Goal: Task Accomplishment & Management: Use online tool/utility

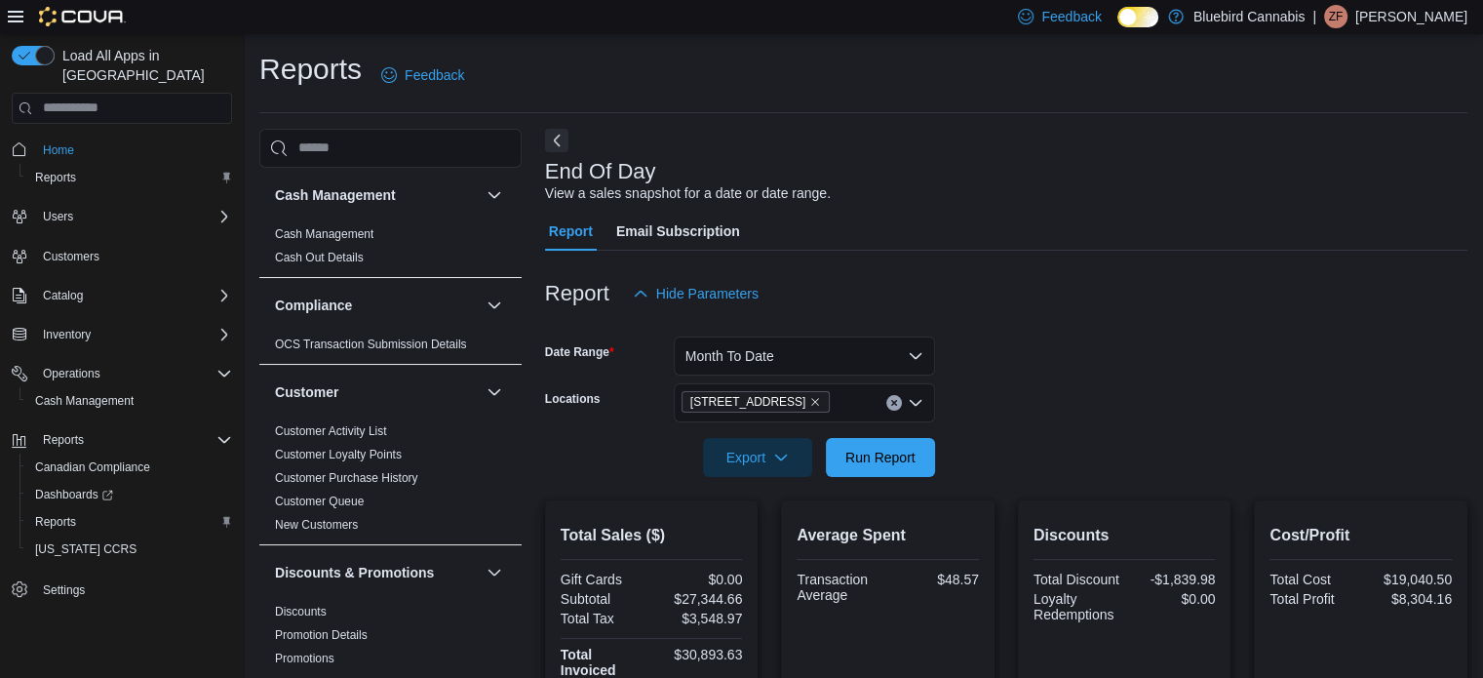
click at [61, 132] on div "Home Reports" at bounding box center [122, 163] width 220 height 63
click at [62, 142] on span "Home" at bounding box center [58, 150] width 31 height 16
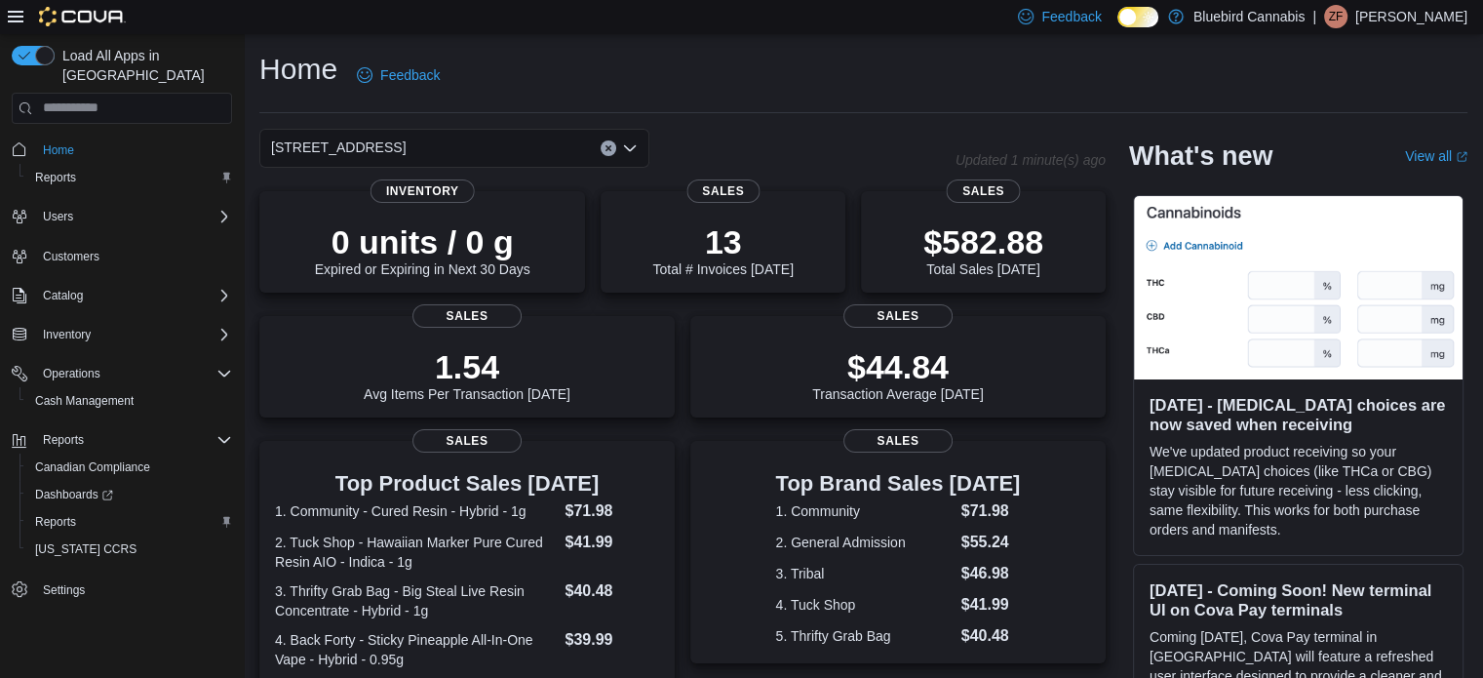
click at [515, 129] on div "[STREET_ADDRESS]" at bounding box center [454, 148] width 390 height 39
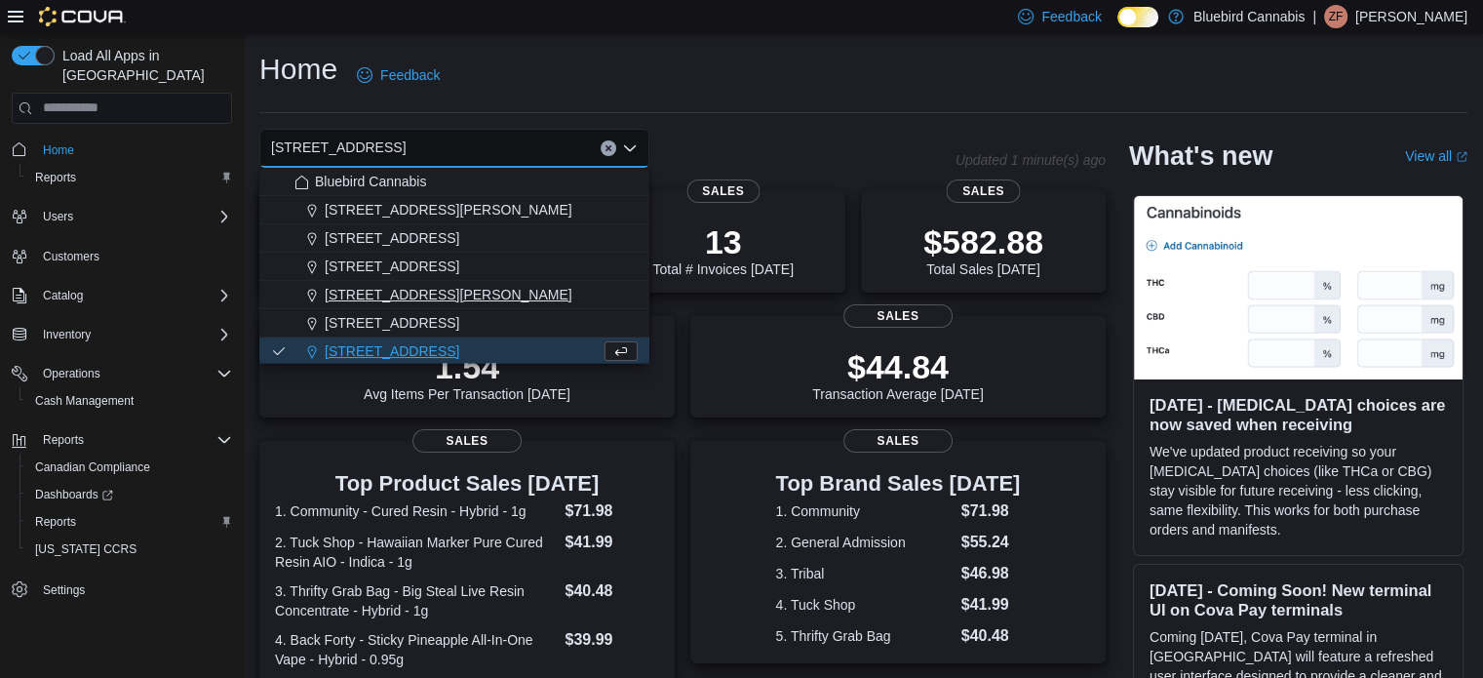
scroll to position [172, 0]
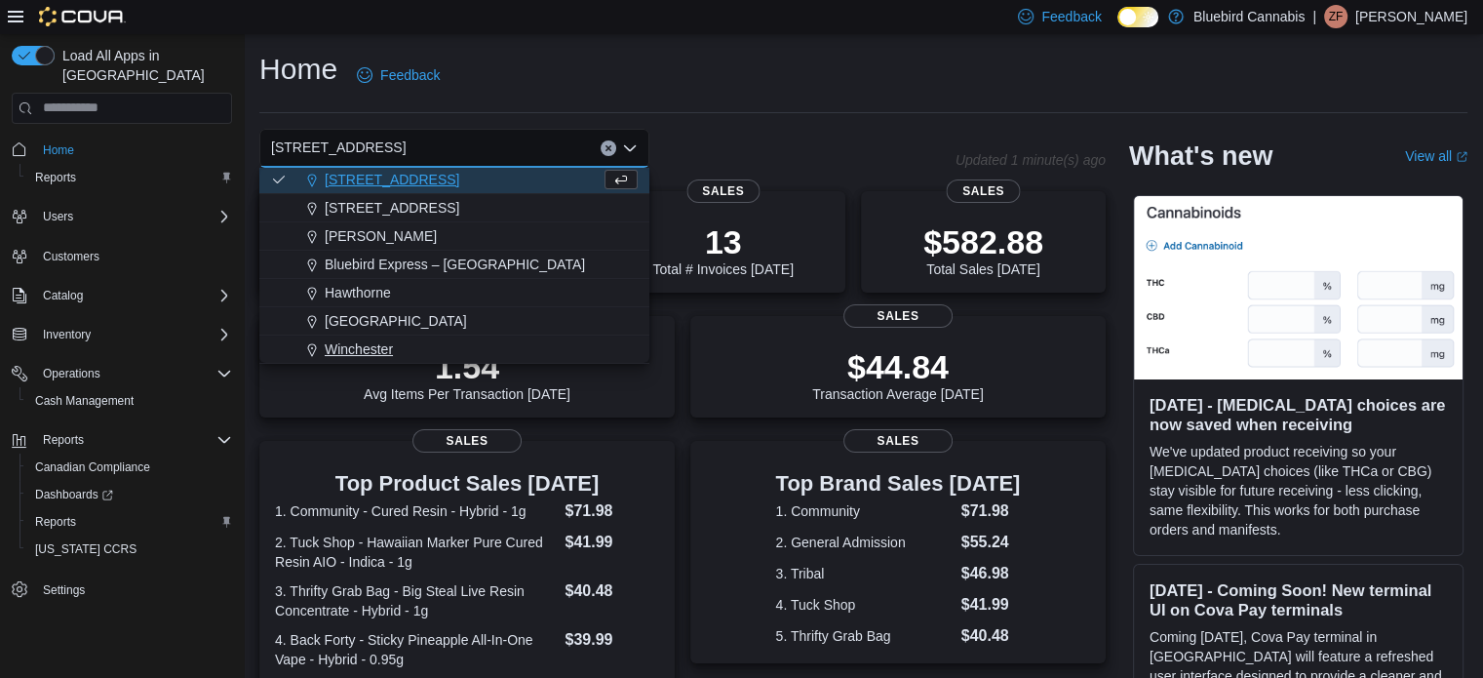
click at [394, 344] on div "Winchester" at bounding box center [465, 349] width 343 height 20
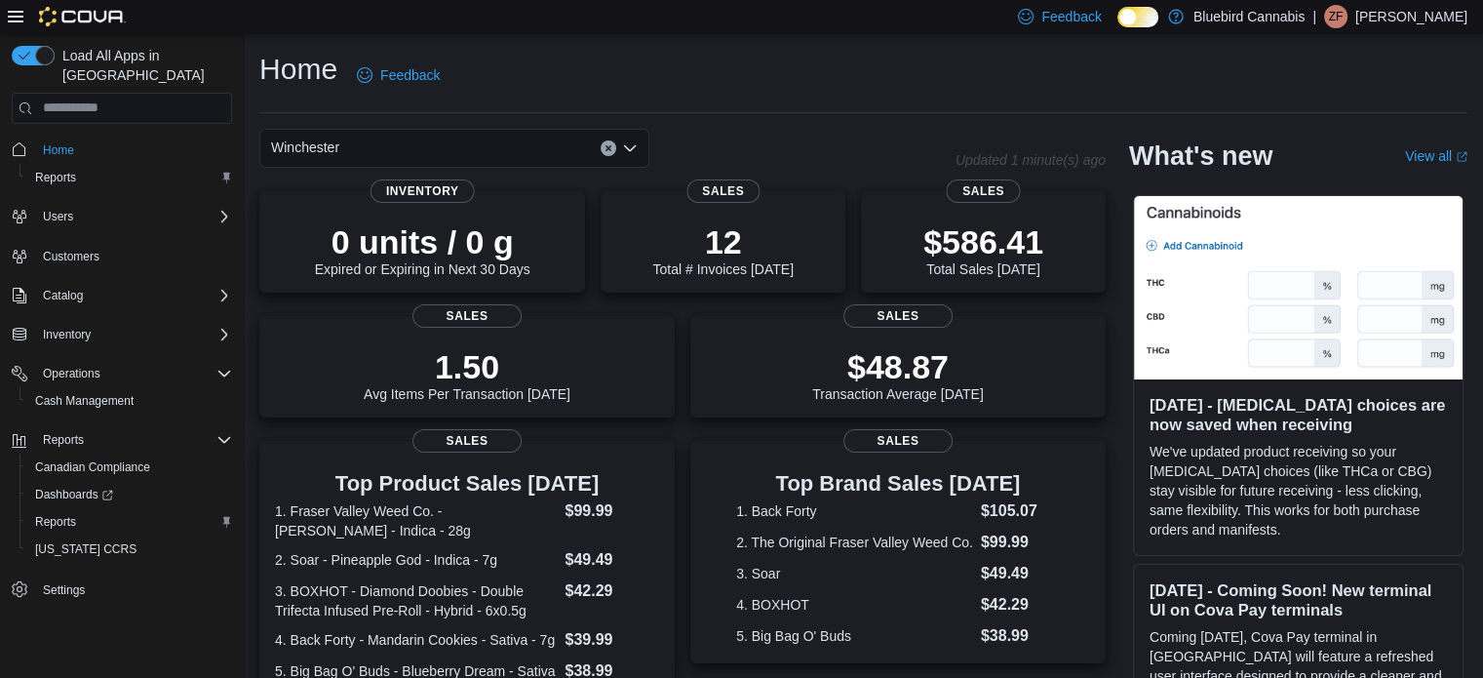
click at [406, 140] on div "Winchester Combo box. Selected. [GEOGRAPHIC_DATA]. Press Backspace to delete [G…" at bounding box center [454, 148] width 390 height 39
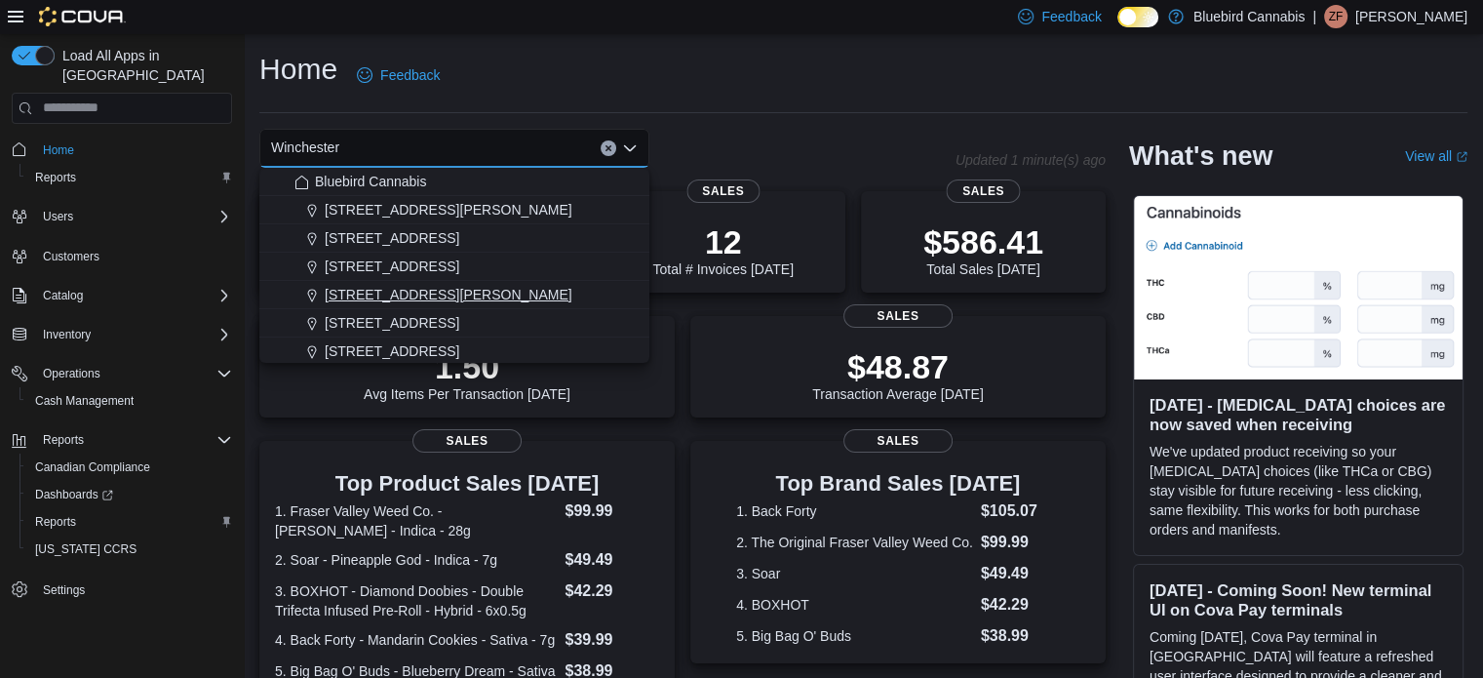
click at [403, 300] on span "[STREET_ADDRESS][PERSON_NAME]" at bounding box center [449, 295] width 248 height 20
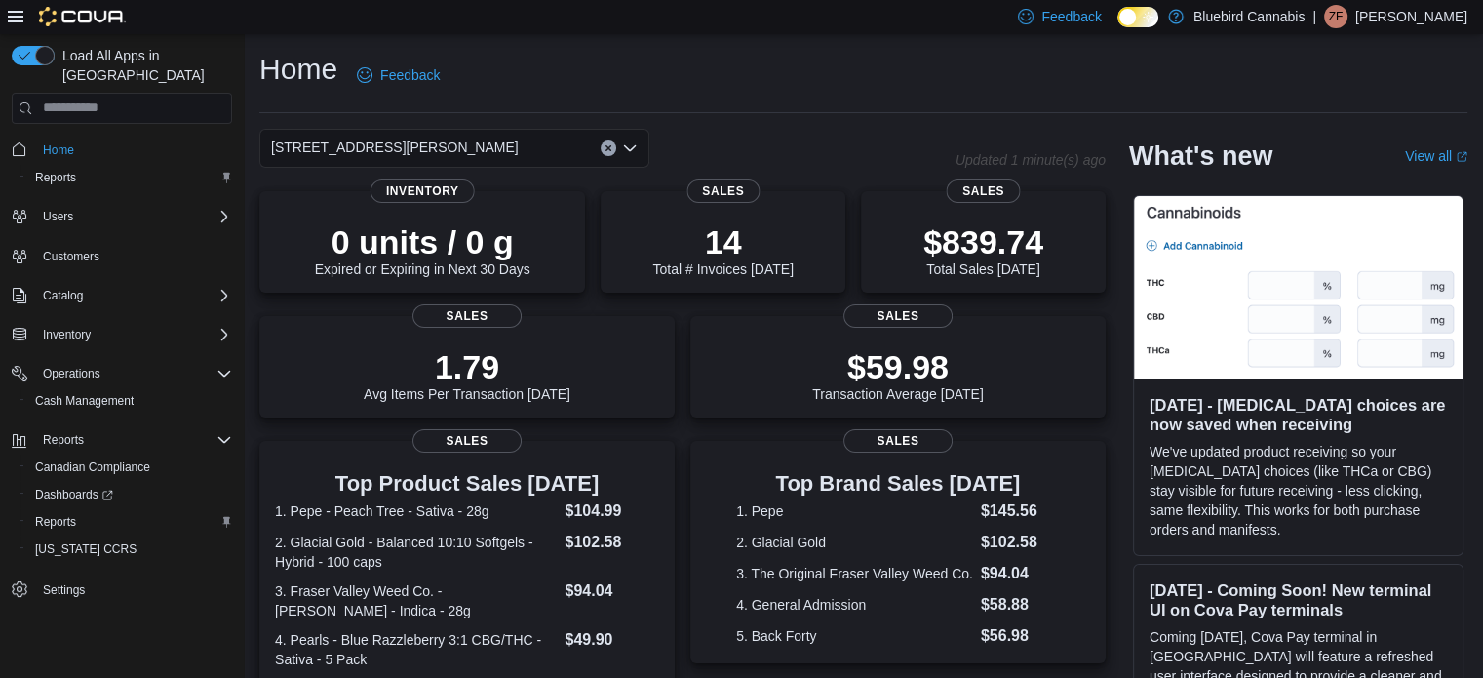
click at [410, 148] on span "[STREET_ADDRESS][PERSON_NAME]" at bounding box center [395, 147] width 248 height 23
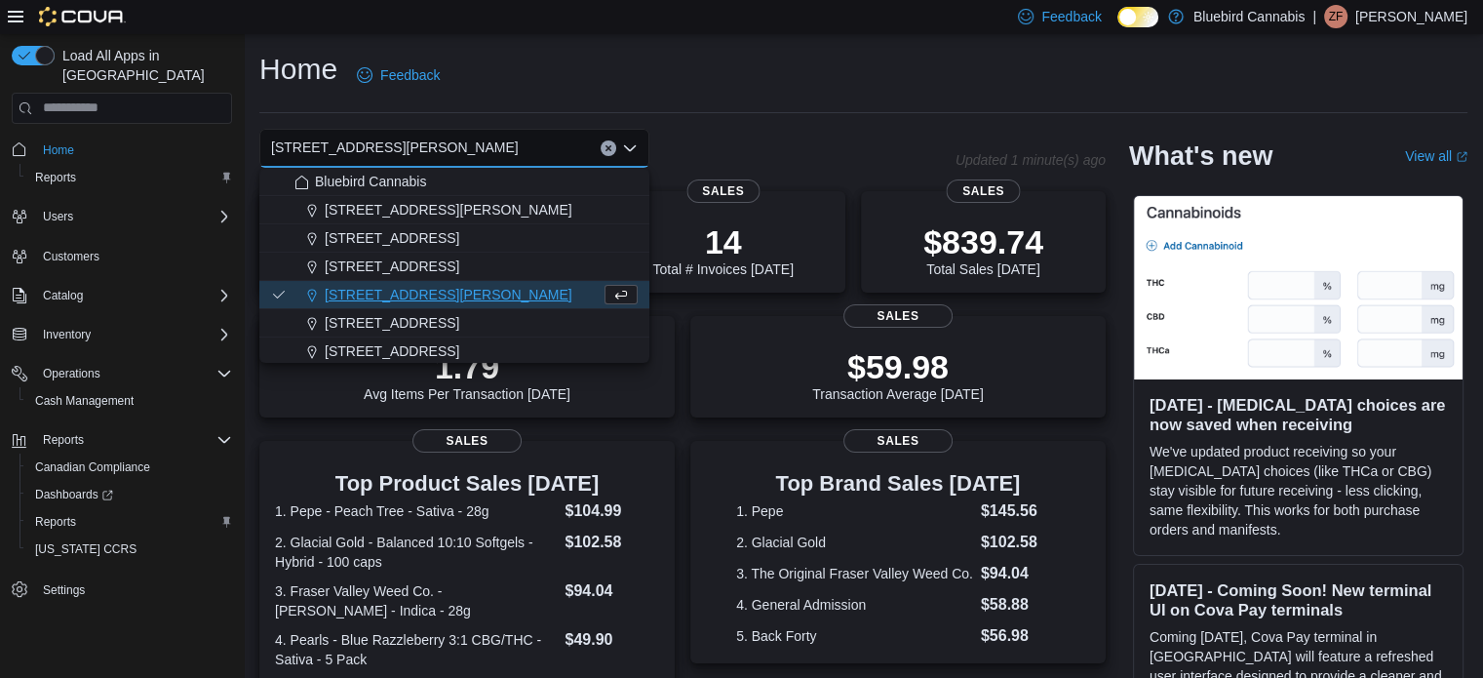
scroll to position [172, 0]
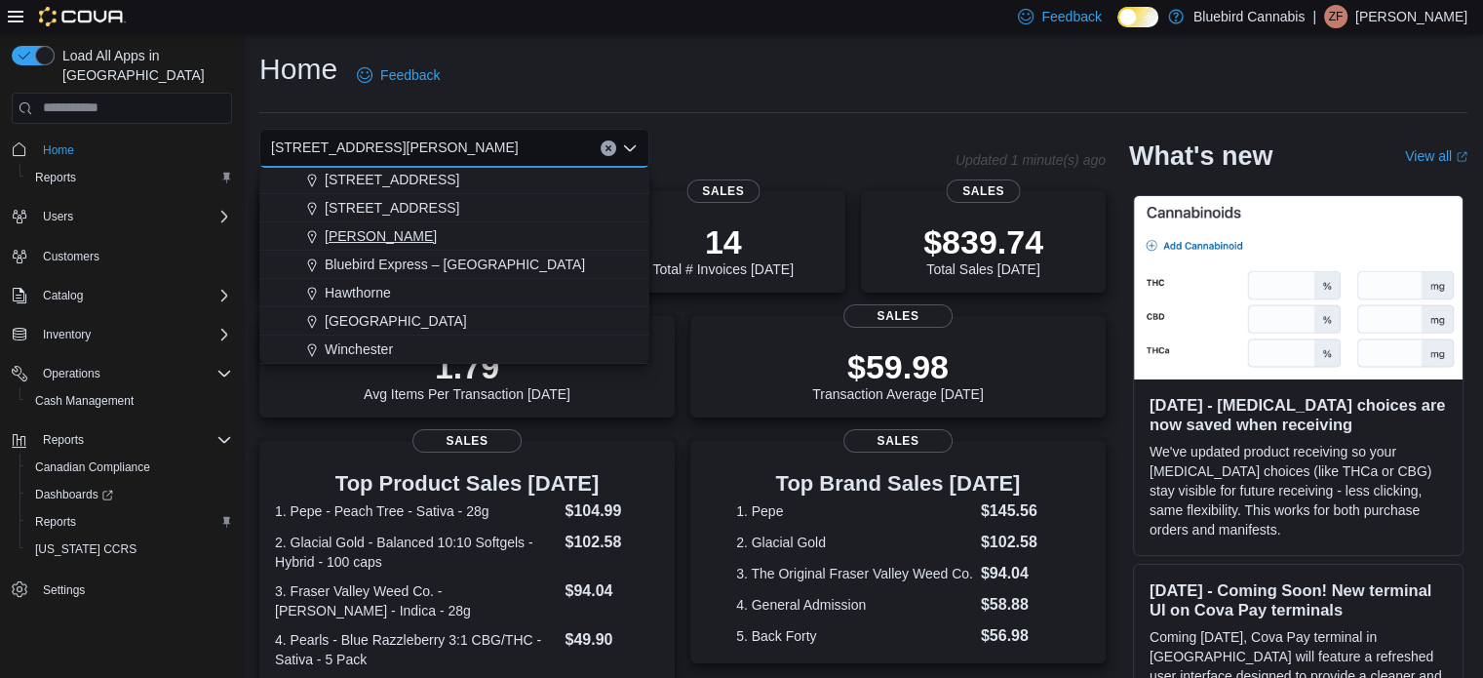
click at [393, 237] on div "[PERSON_NAME]" at bounding box center [465, 236] width 343 height 20
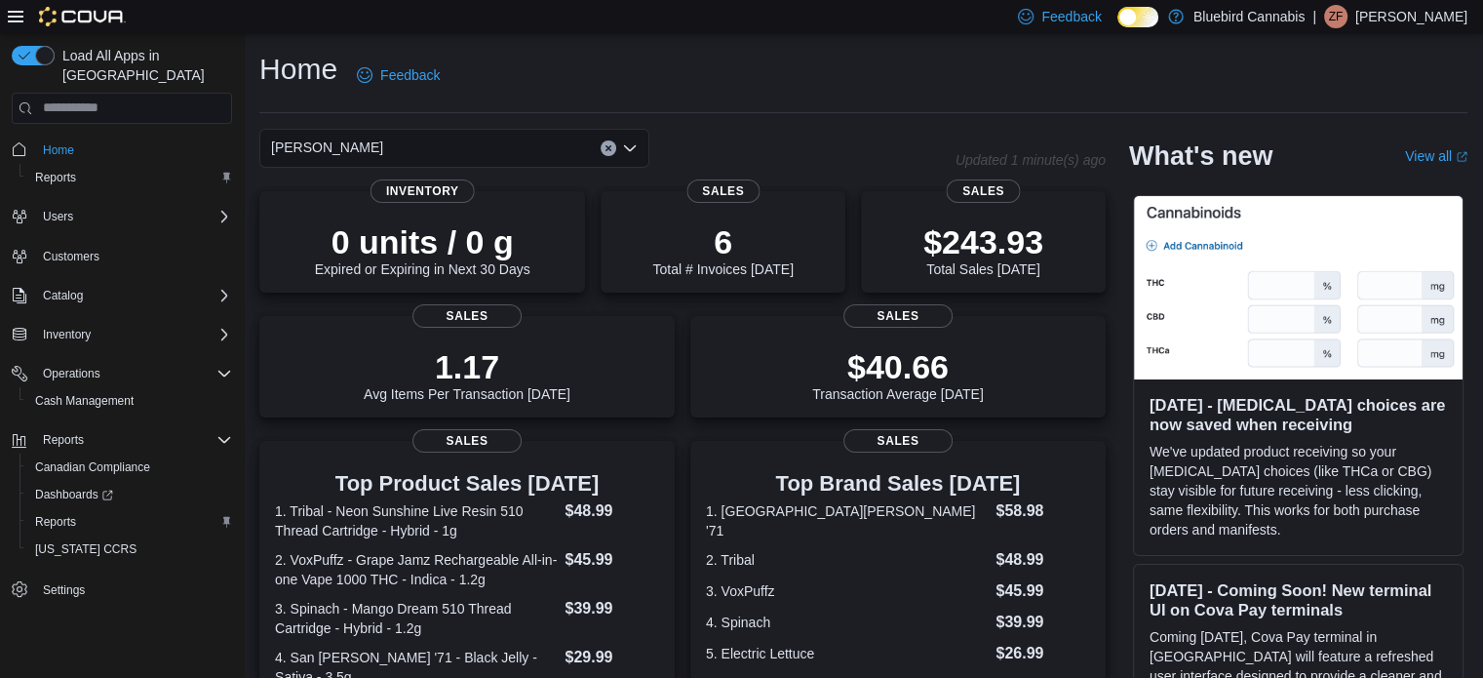
click at [367, 150] on div "[PERSON_NAME] Combo box. Selected. [GEOGRAPHIC_DATA]. Press Backspace to delete…" at bounding box center [454, 148] width 390 height 39
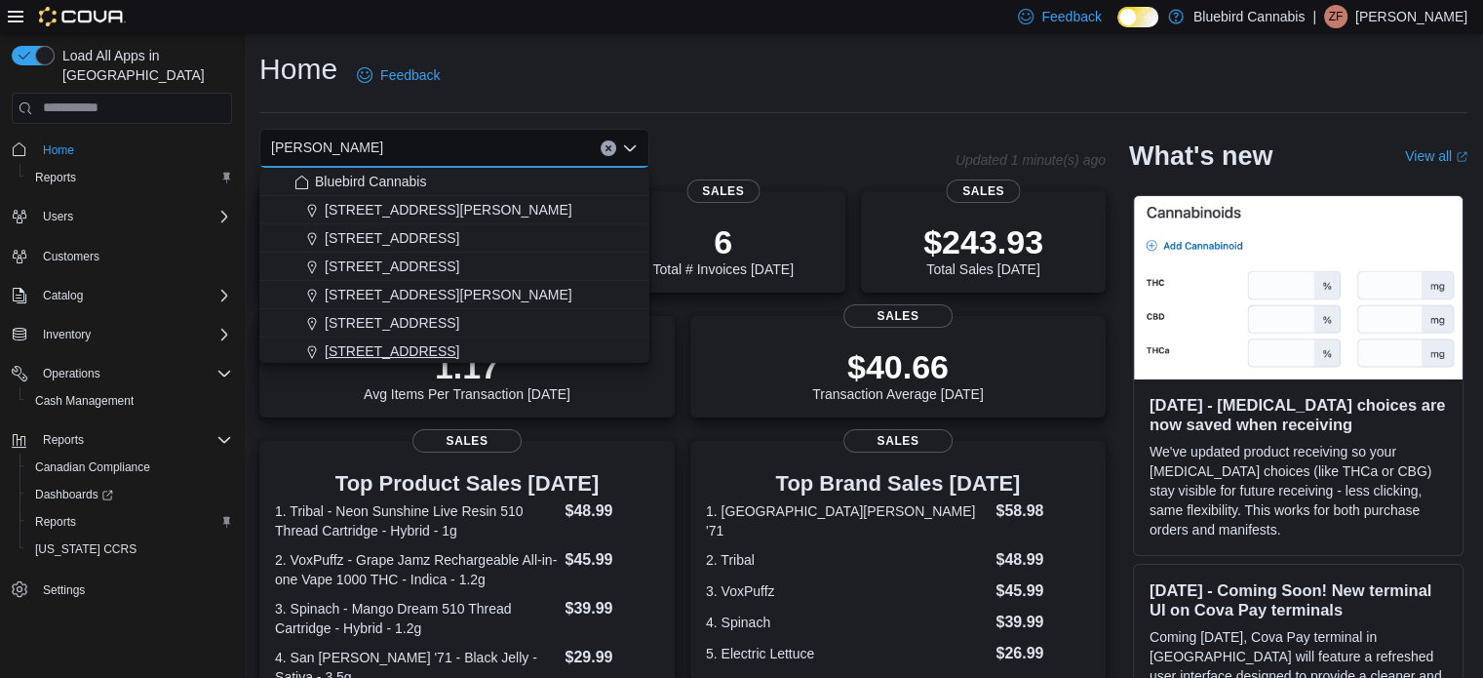
click at [375, 354] on span "[STREET_ADDRESS]" at bounding box center [392, 351] width 135 height 20
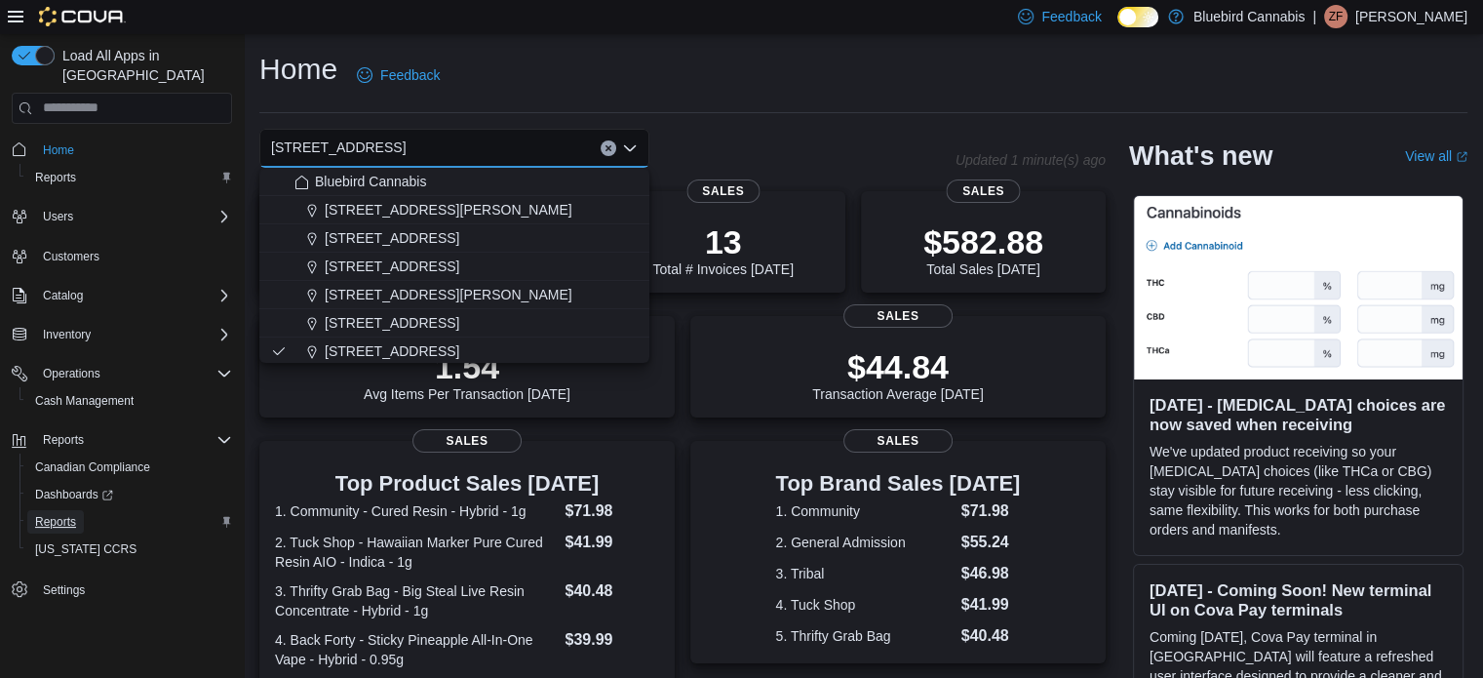
click at [62, 514] on span "Reports" at bounding box center [55, 522] width 41 height 16
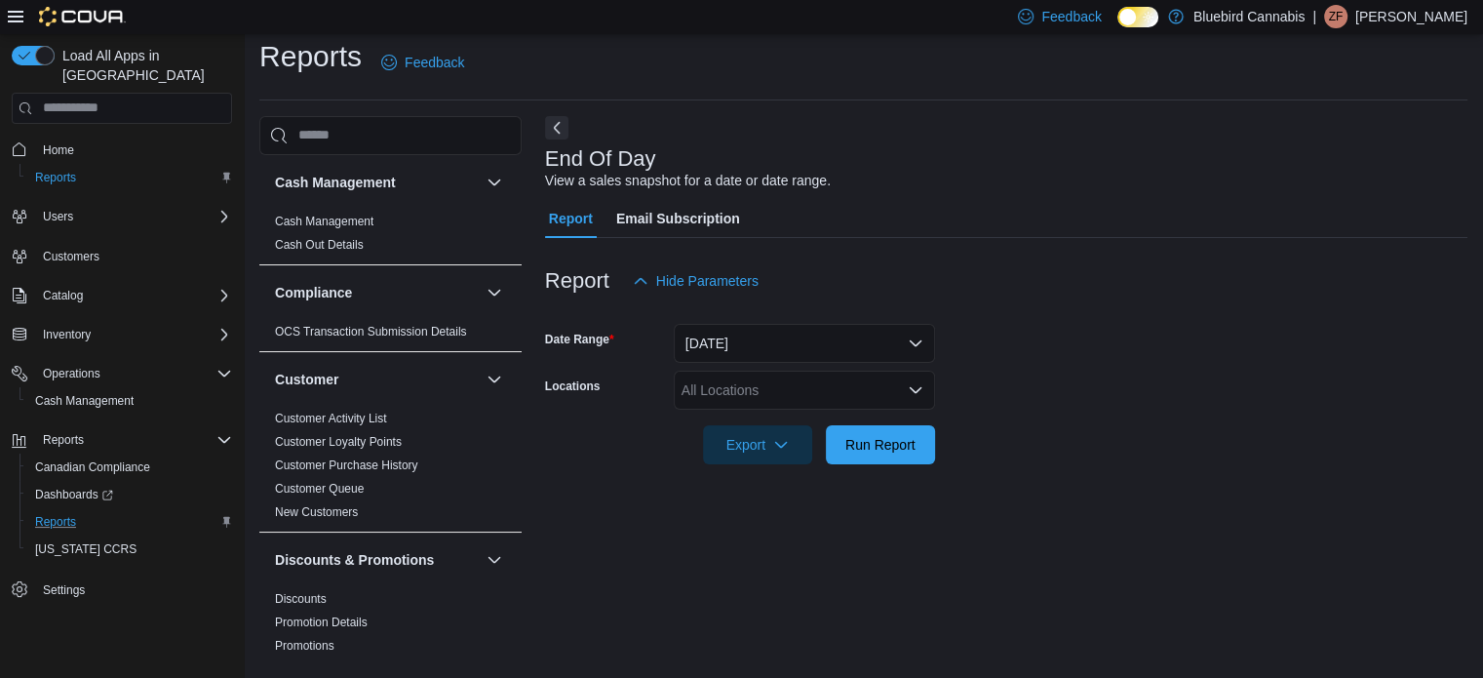
scroll to position [390, 0]
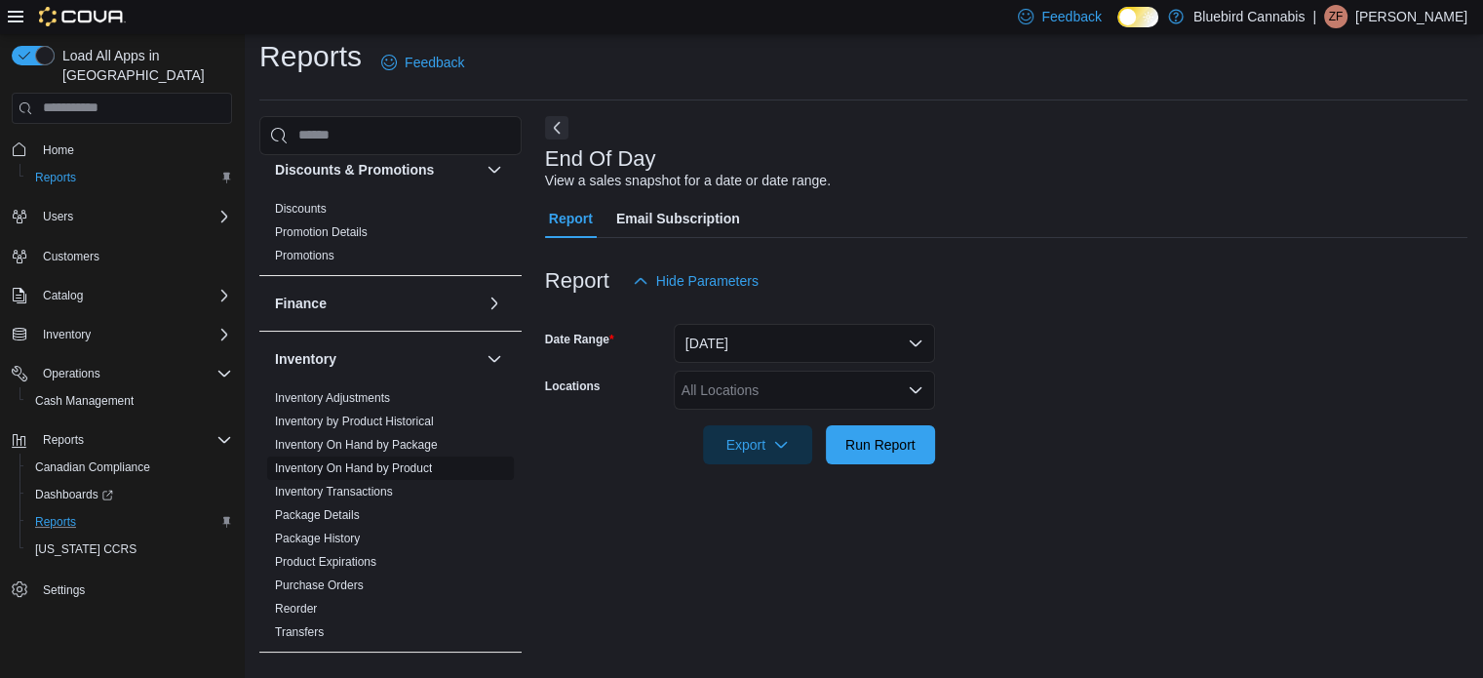
click at [385, 461] on link "Inventory On Hand by Product" at bounding box center [353, 468] width 157 height 14
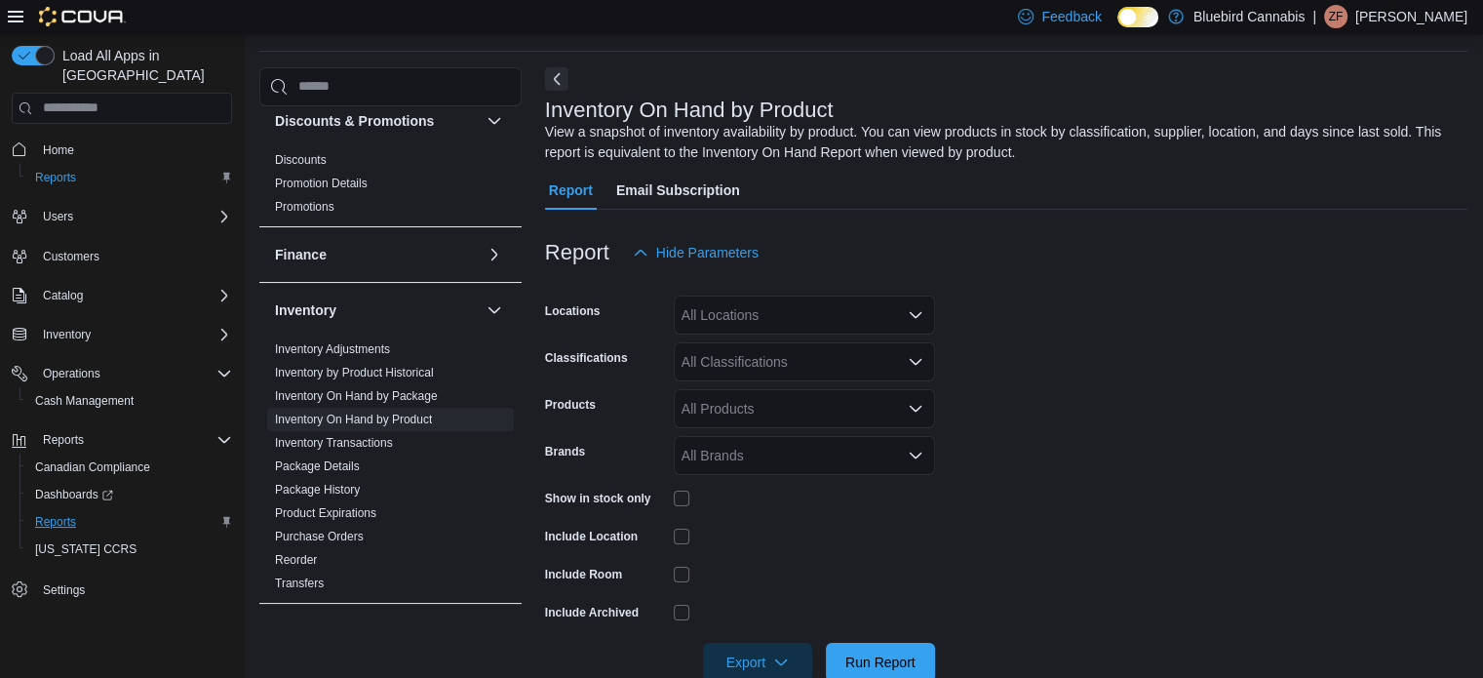
scroll to position [65, 0]
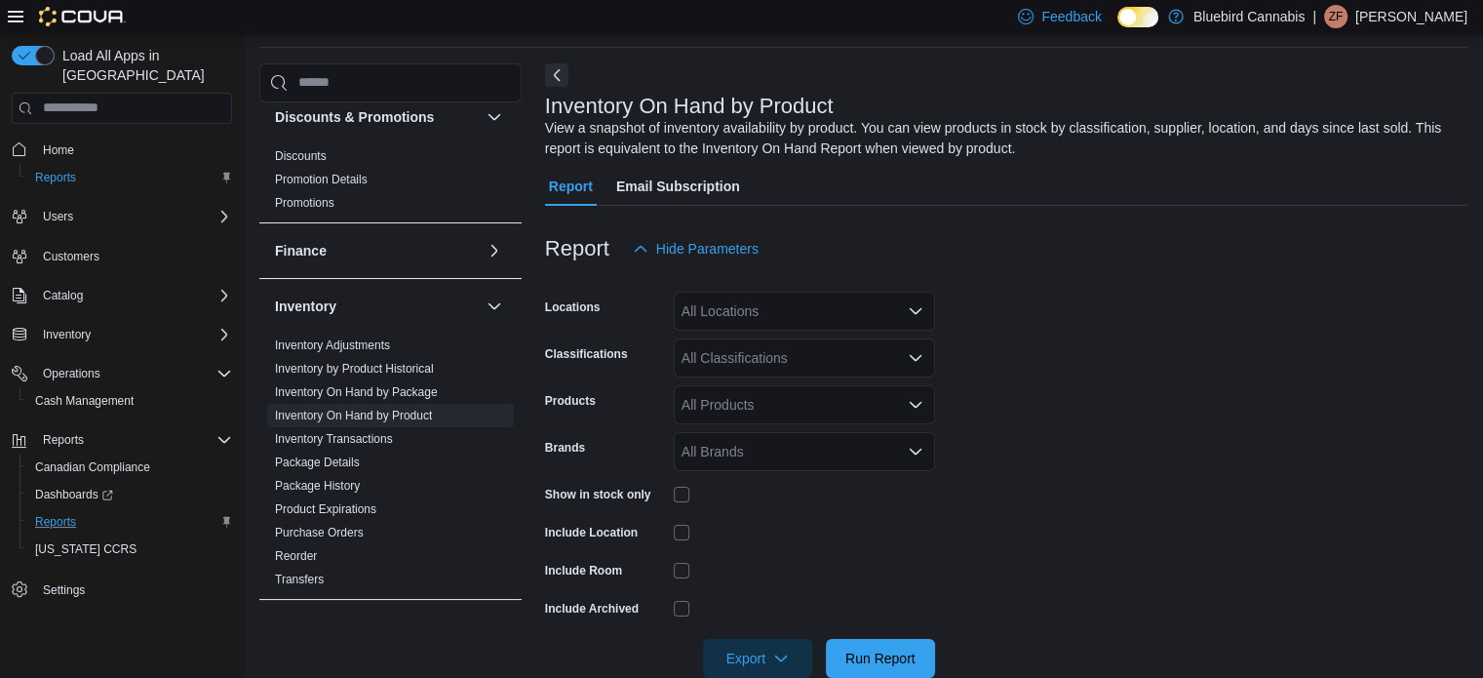
click at [862, 319] on div "All Locations" at bounding box center [804, 311] width 261 height 39
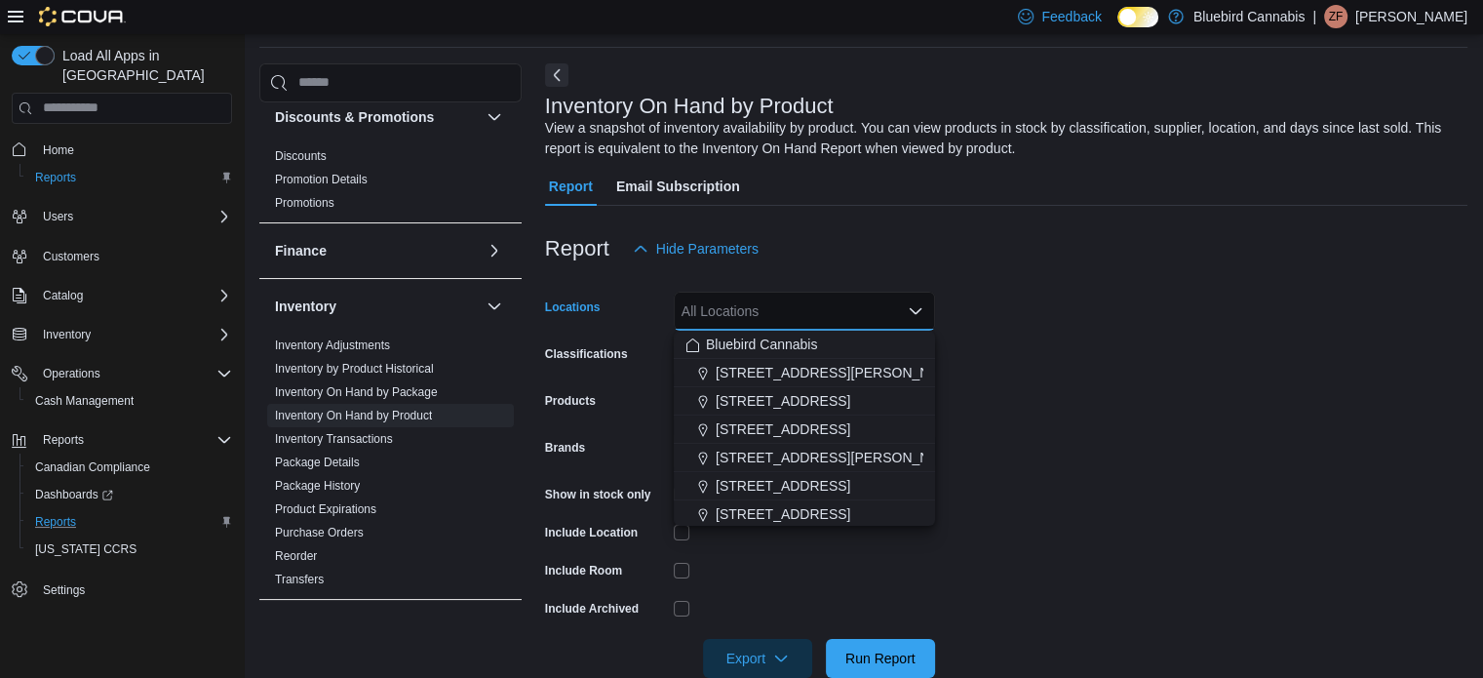
click at [848, 513] on span "[STREET_ADDRESS]" at bounding box center [783, 514] width 135 height 20
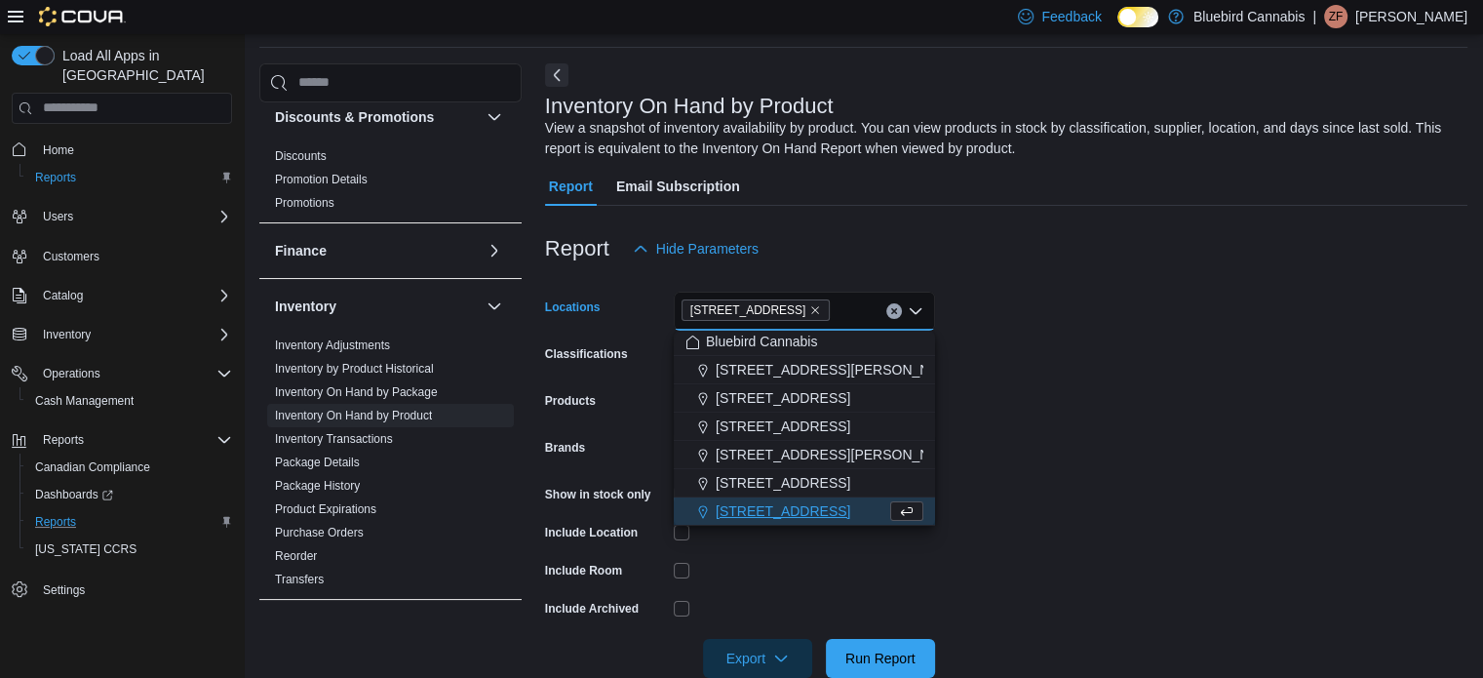
click at [1100, 397] on form "Locations [STREET_ADDRESS] Selected. [STREET_ADDRESS].. Press Backspace to dele…" at bounding box center [1006, 473] width 922 height 410
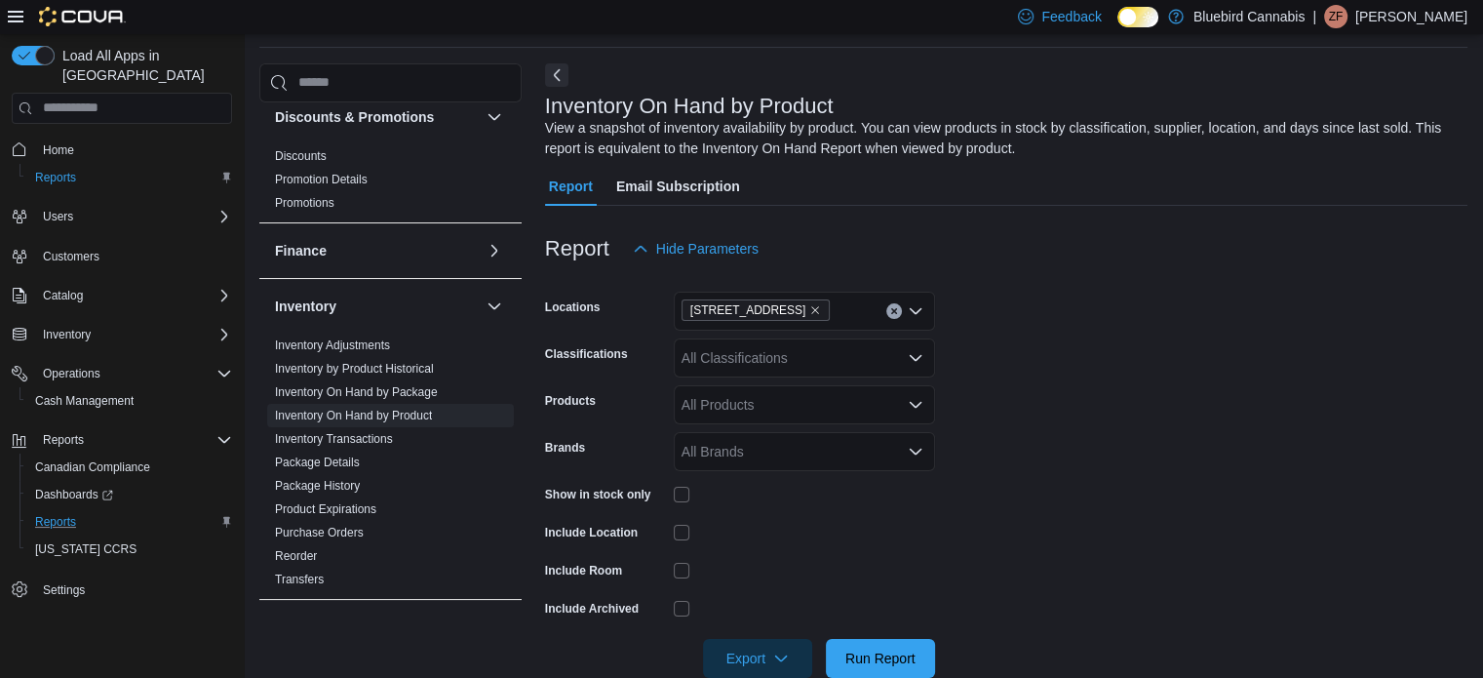
click at [764, 396] on div "All Products" at bounding box center [804, 404] width 261 height 39
click at [751, 362] on div "All Classifications" at bounding box center [804, 357] width 261 height 39
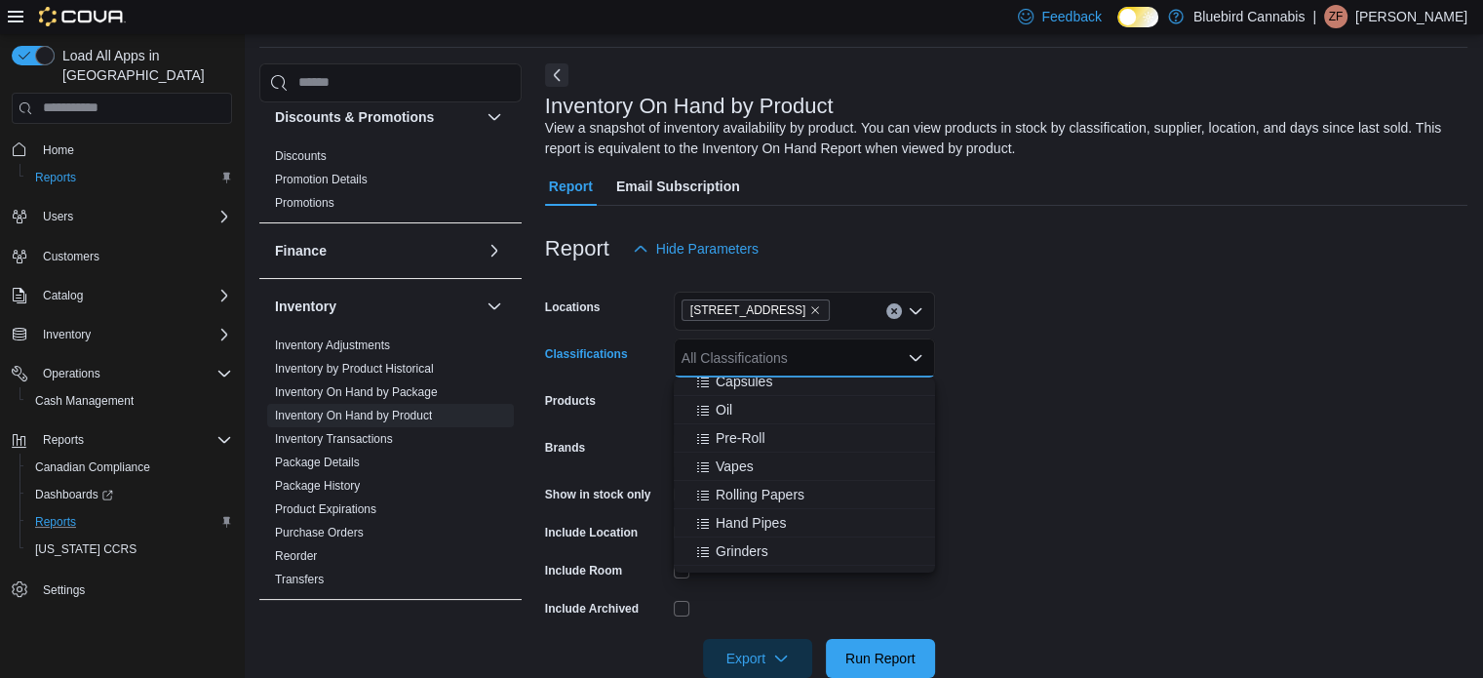
scroll to position [195, 0]
click at [756, 405] on button "Edibles" at bounding box center [804, 394] width 261 height 28
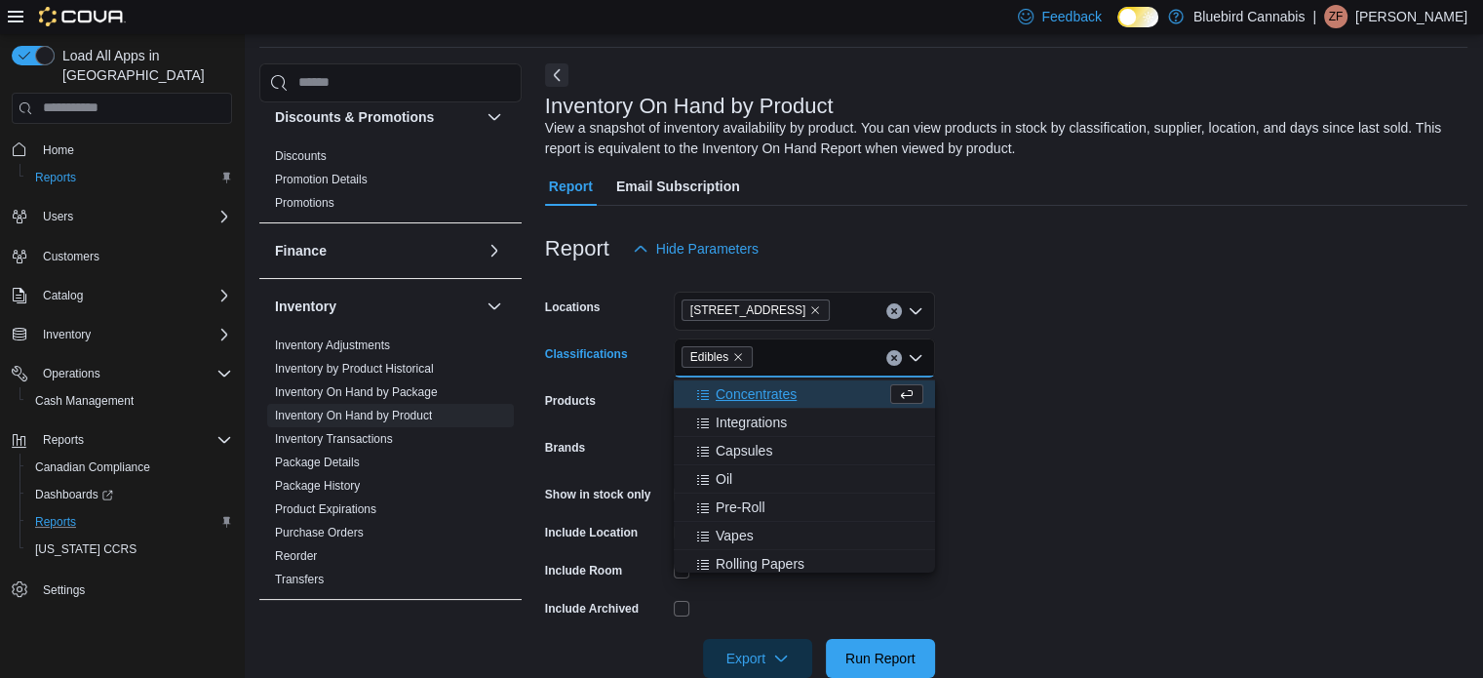
click at [1224, 428] on form "Locations [STREET_ADDRESS] Edibles Combo box. Selected. Edibles. Press Backspac…" at bounding box center [1006, 473] width 922 height 410
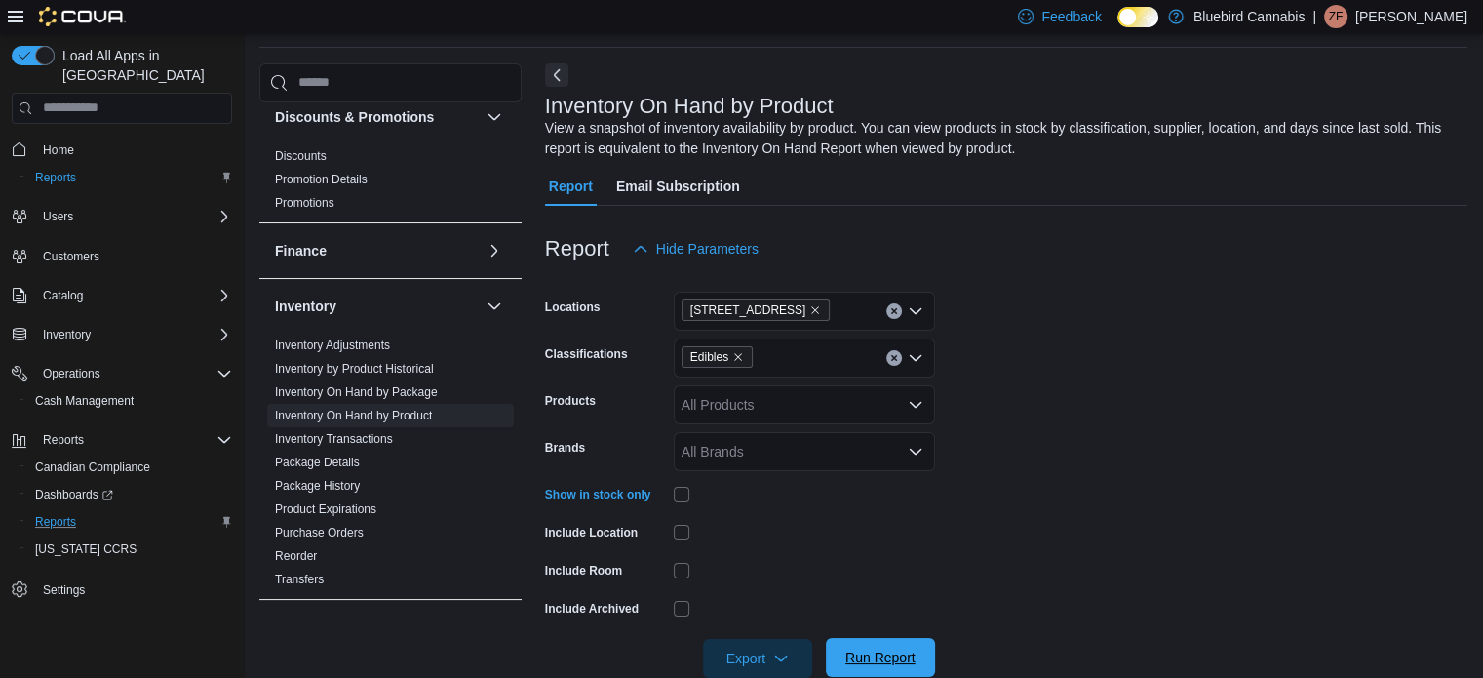
click at [857, 649] on span "Run Report" at bounding box center [880, 657] width 70 height 20
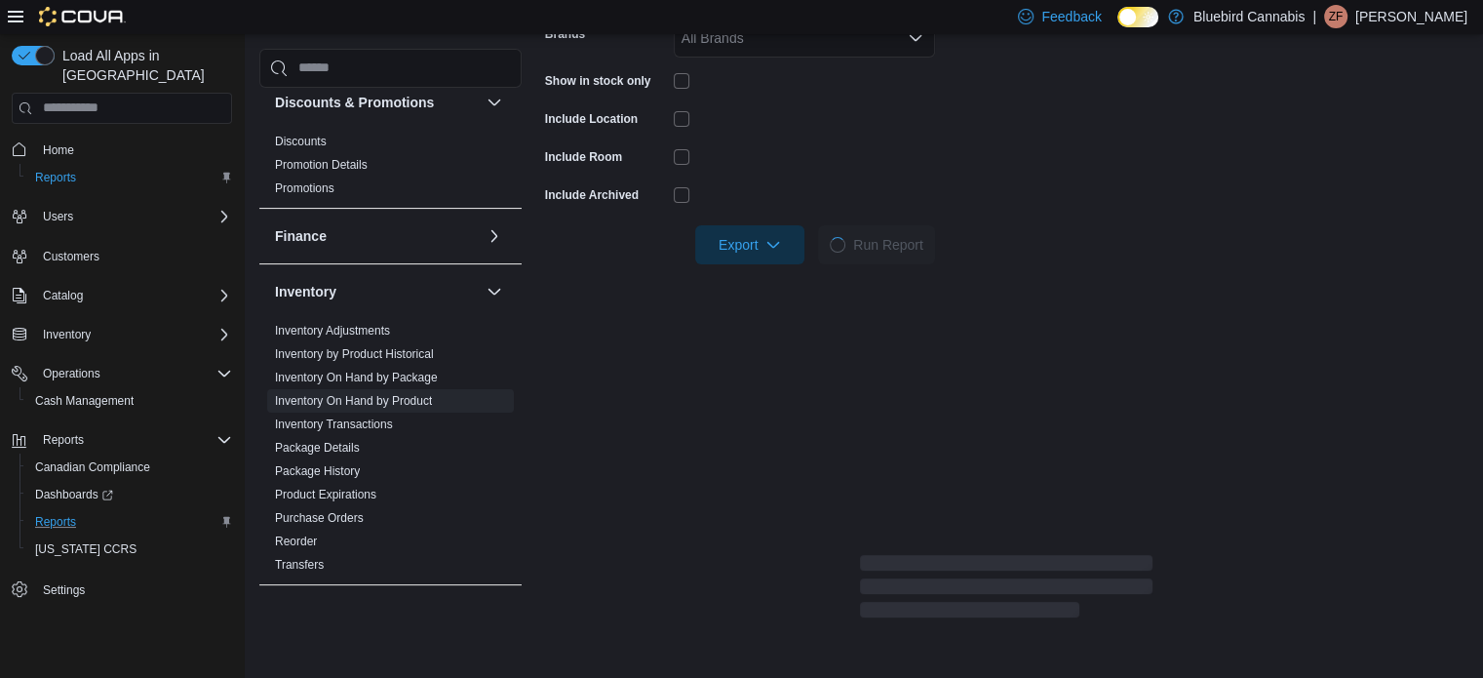
scroll to position [318, 0]
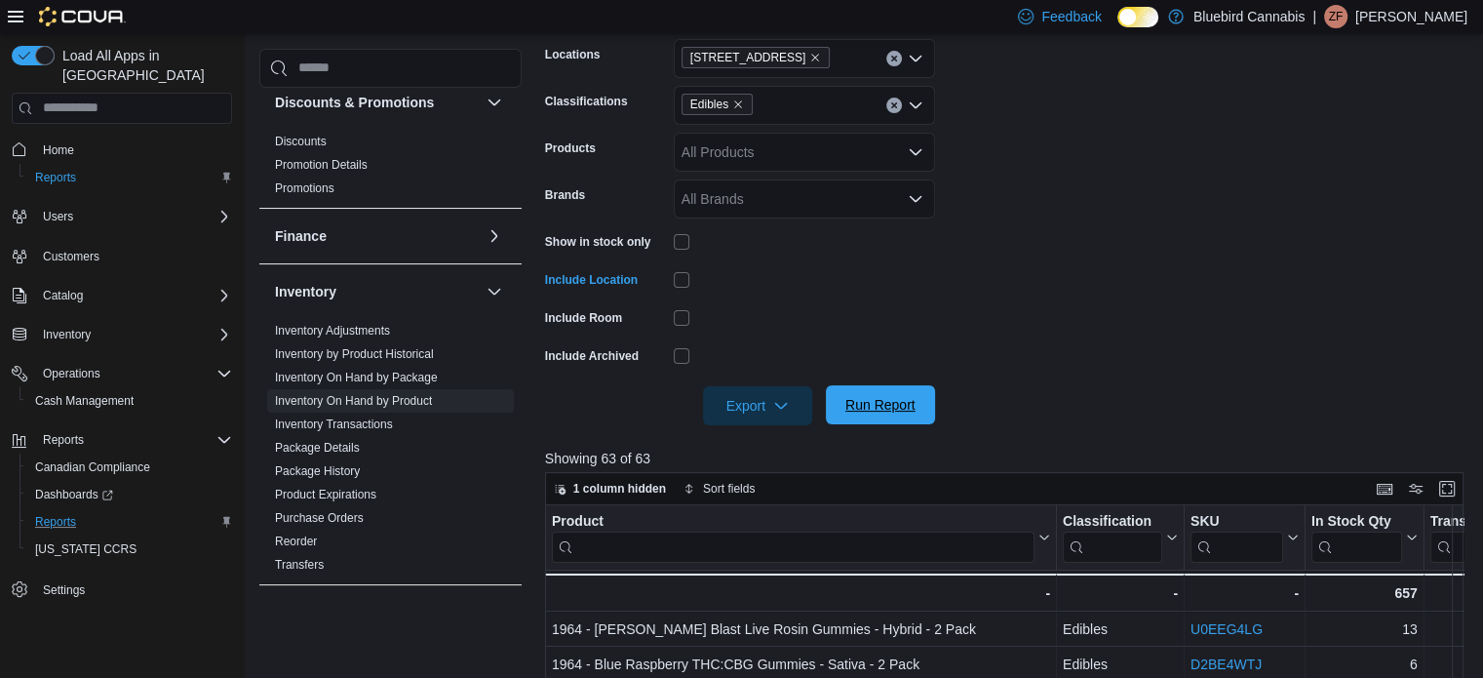
click at [893, 409] on span "Run Report" at bounding box center [880, 405] width 70 height 20
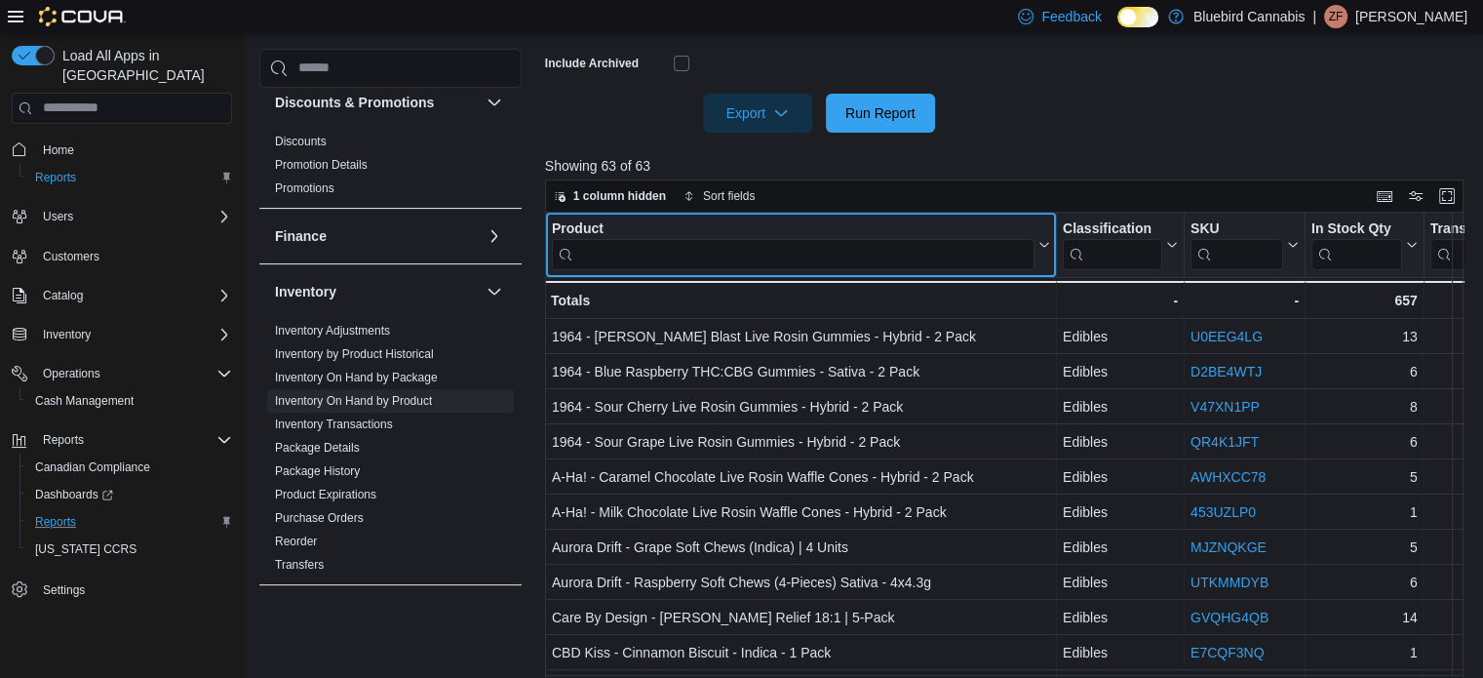
click at [865, 246] on input "search" at bounding box center [793, 253] width 483 height 31
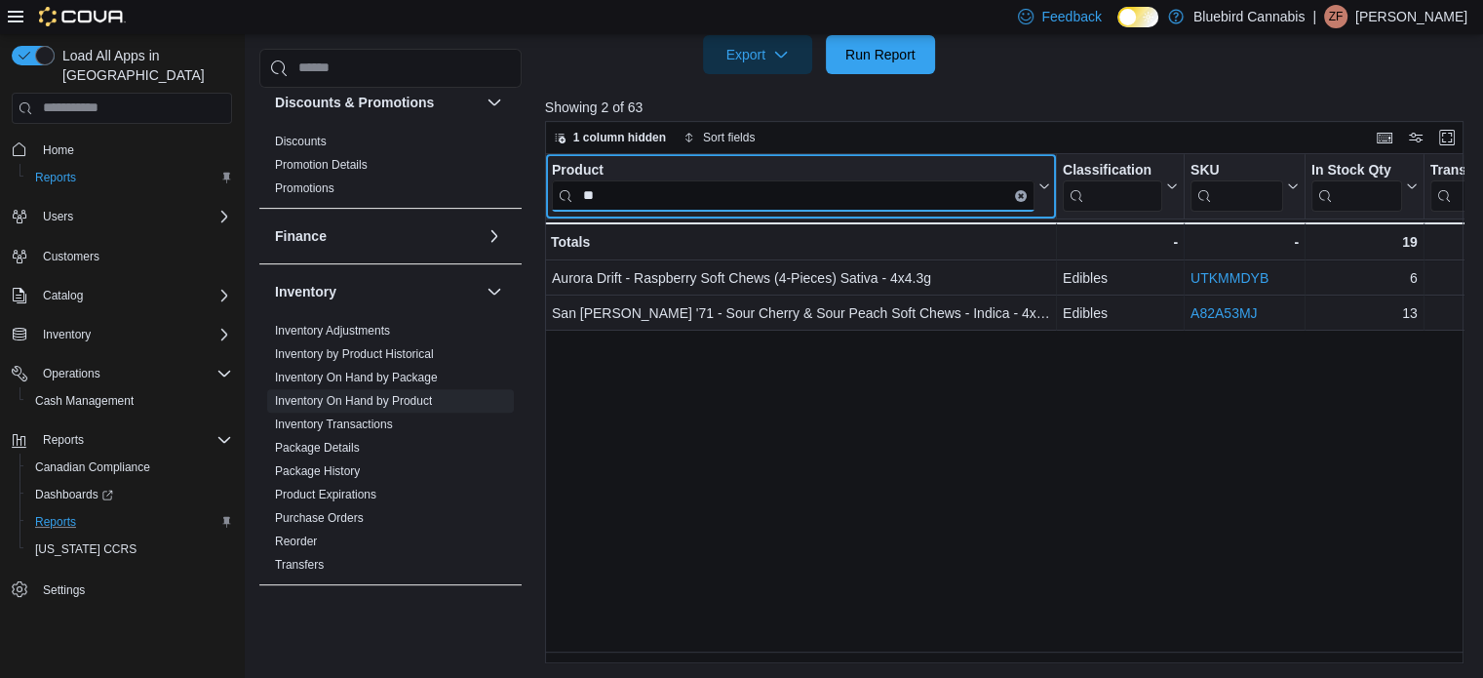
scroll to position [571, 0]
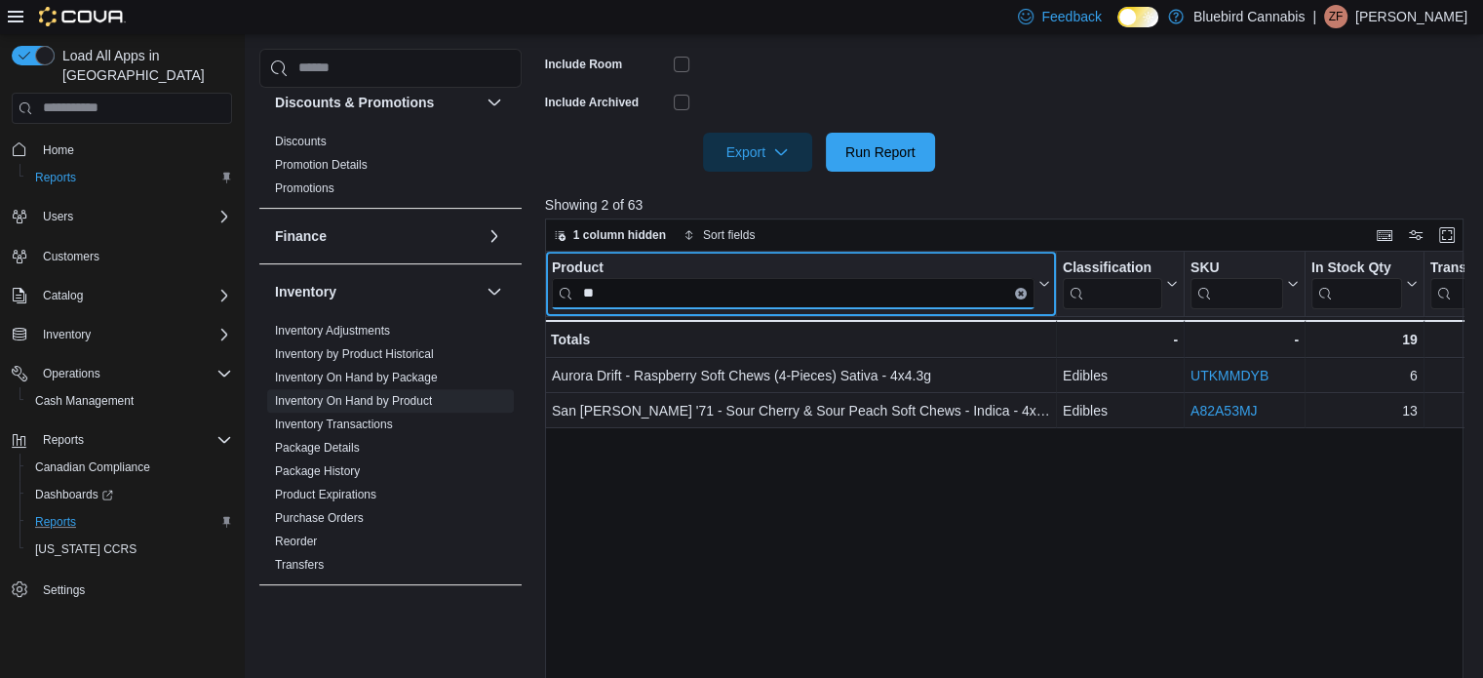
click at [745, 285] on input "**" at bounding box center [793, 292] width 483 height 31
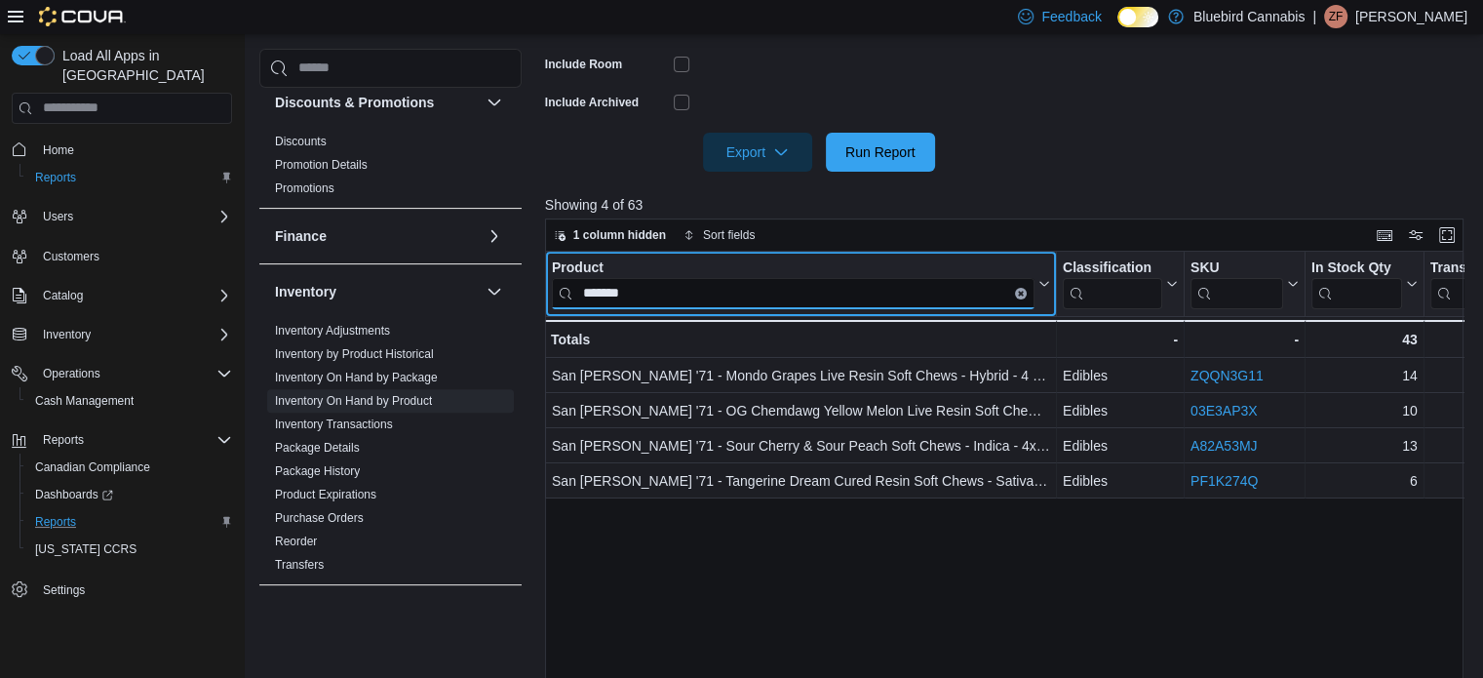
type input "*******"
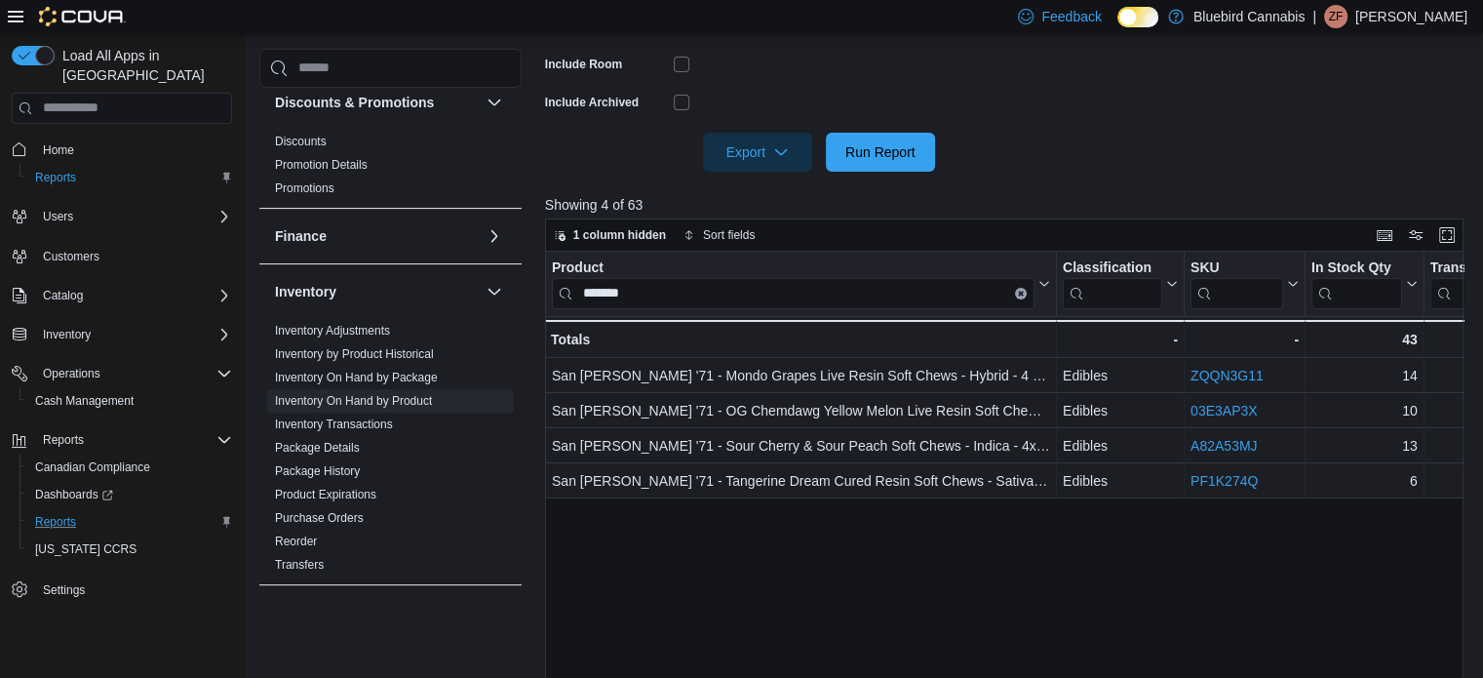
click at [63, 142] on button "Home" at bounding box center [122, 150] width 236 height 28
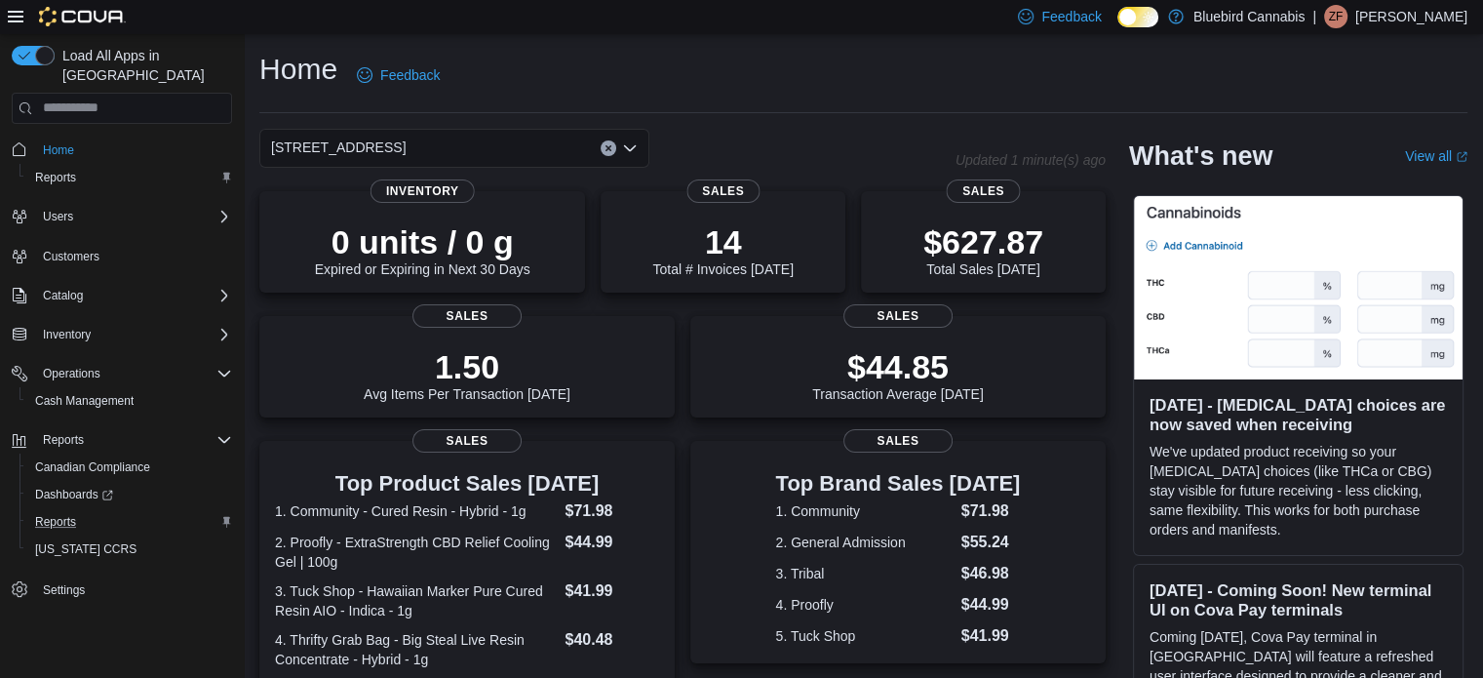
click at [534, 139] on div "[STREET_ADDRESS]" at bounding box center [454, 148] width 390 height 39
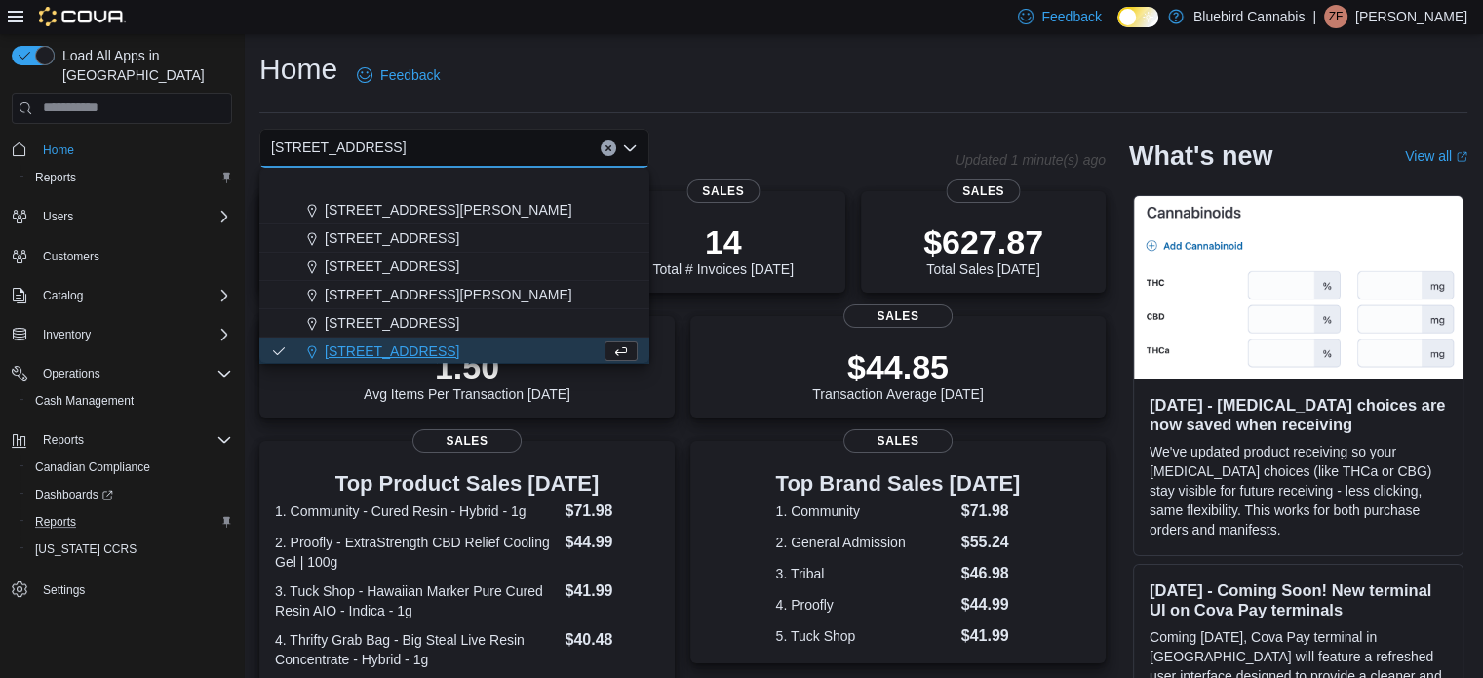
scroll to position [172, 0]
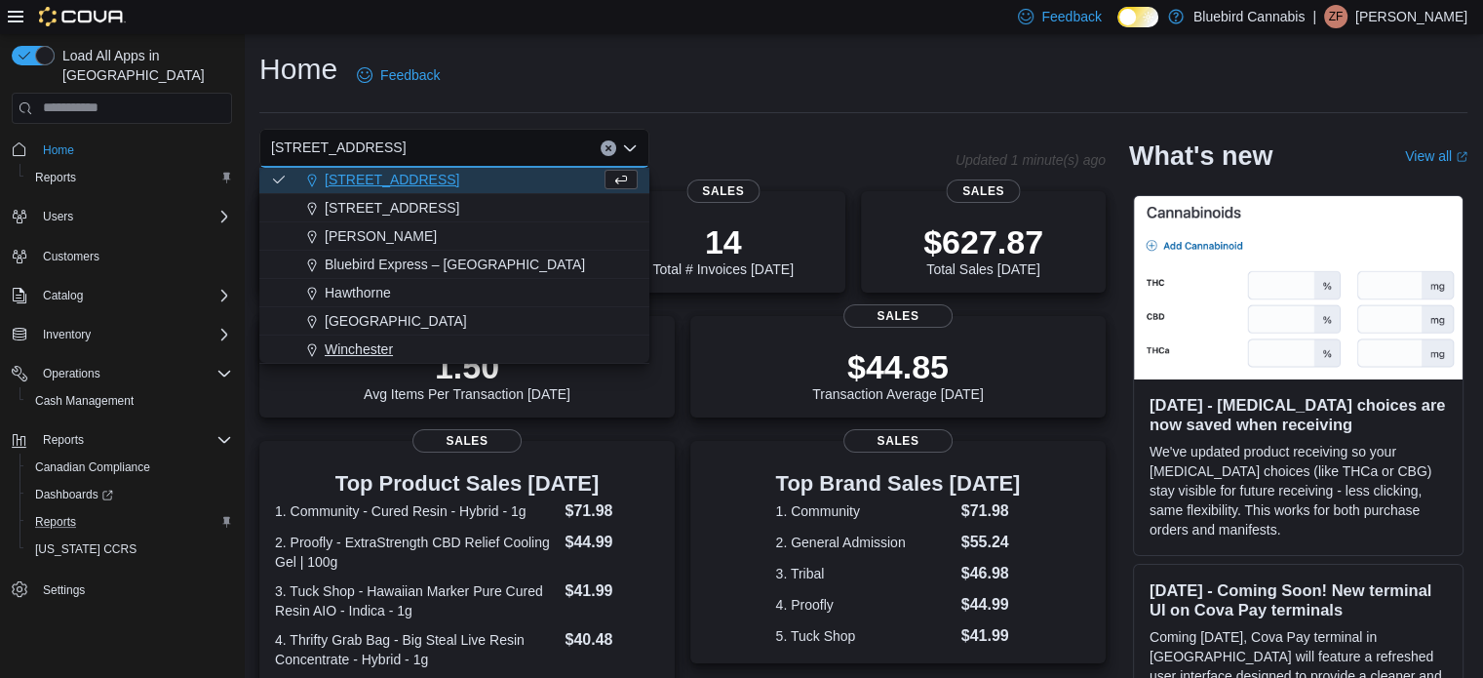
click at [402, 349] on div "Winchester" at bounding box center [465, 349] width 343 height 20
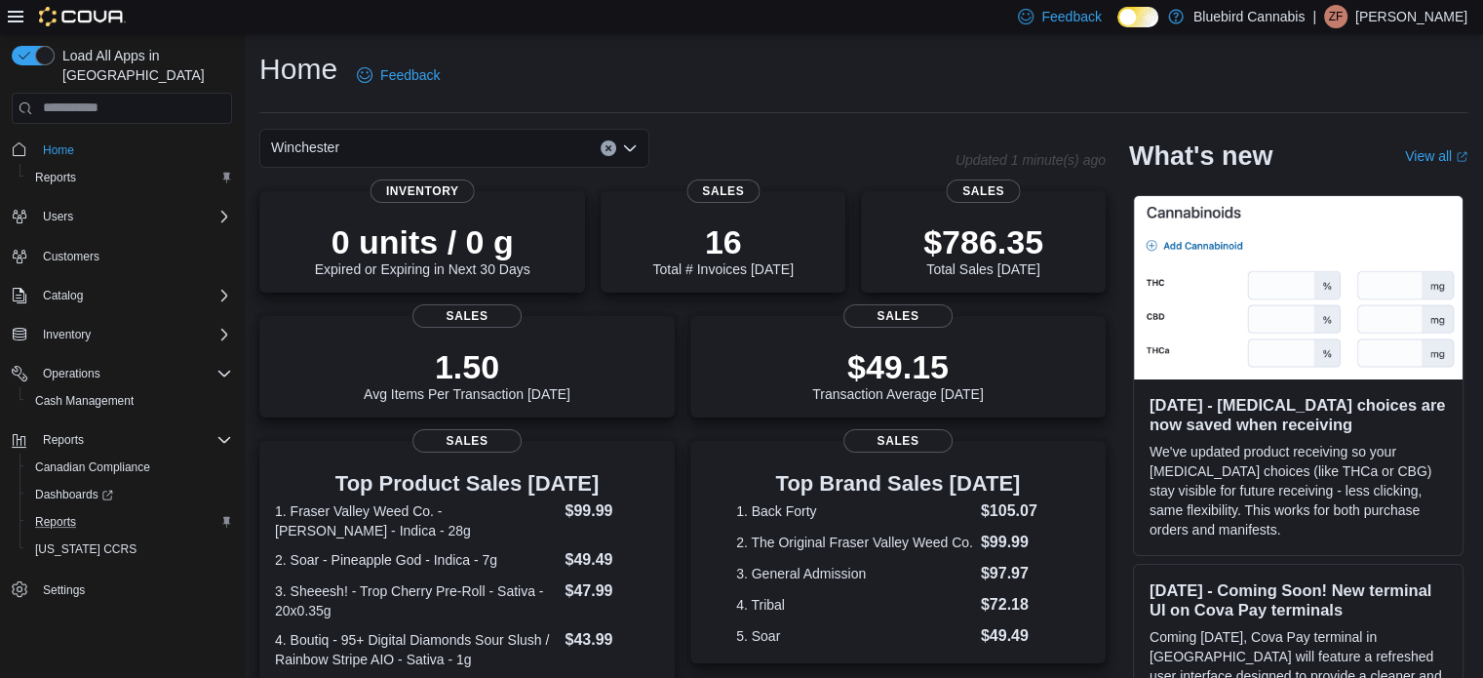
click at [378, 143] on div "Winchester Combo box. Selected. [GEOGRAPHIC_DATA]. Press Backspace to delete [G…" at bounding box center [454, 148] width 390 height 39
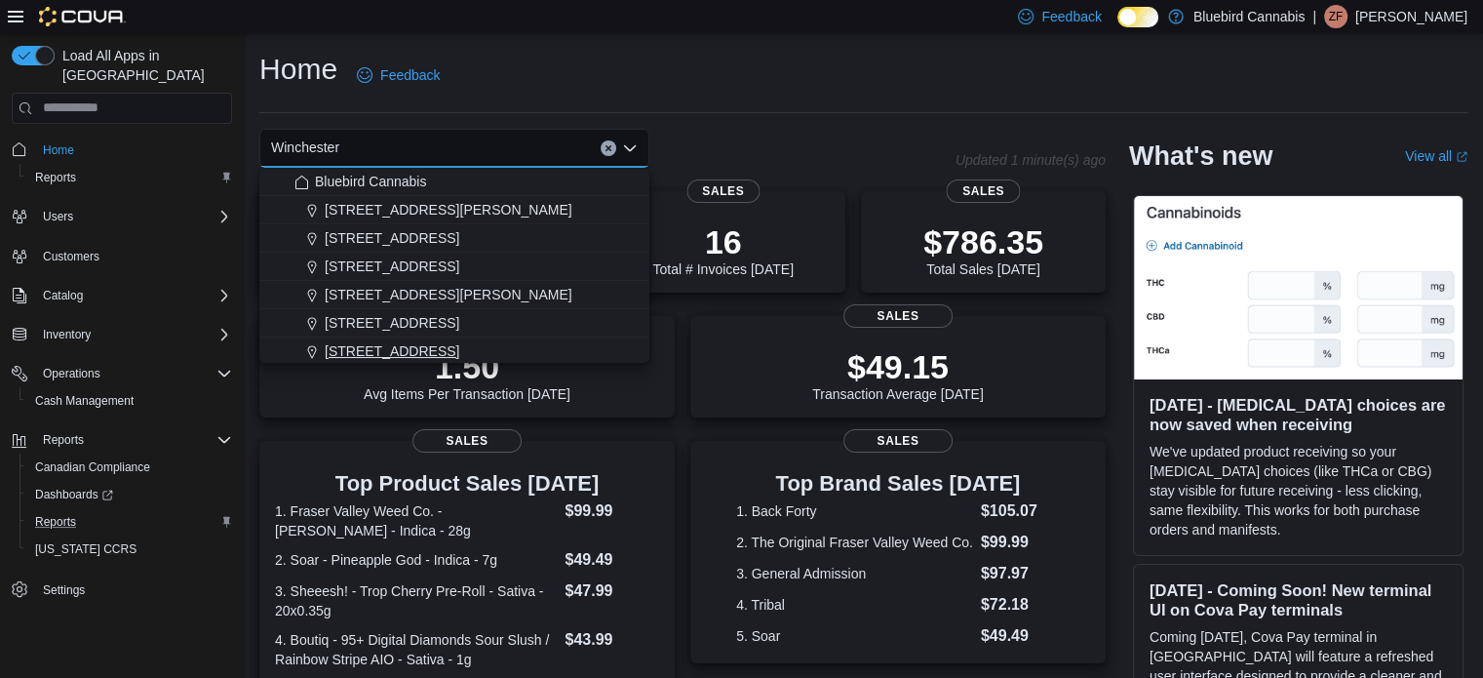
click at [408, 354] on span "[STREET_ADDRESS]" at bounding box center [392, 351] width 135 height 20
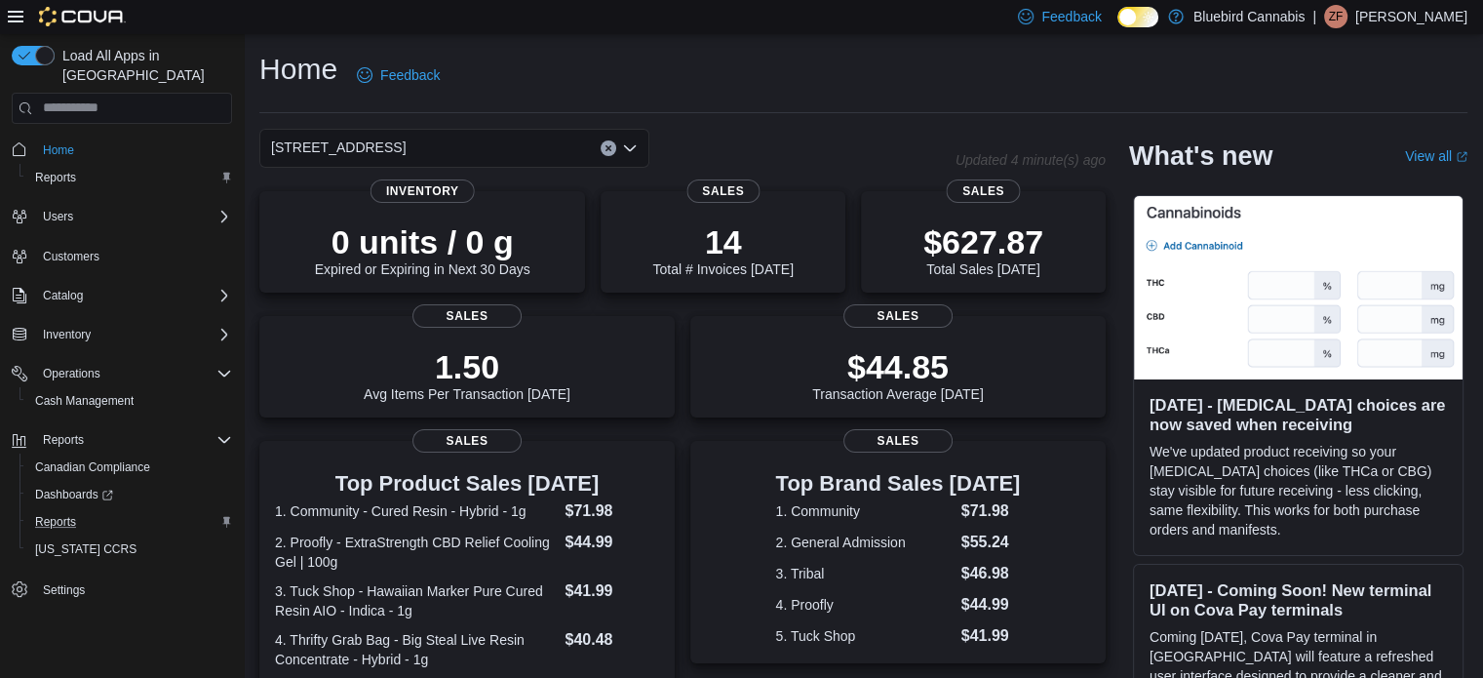
click at [797, 107] on div "Home Feedback" at bounding box center [863, 81] width 1208 height 63
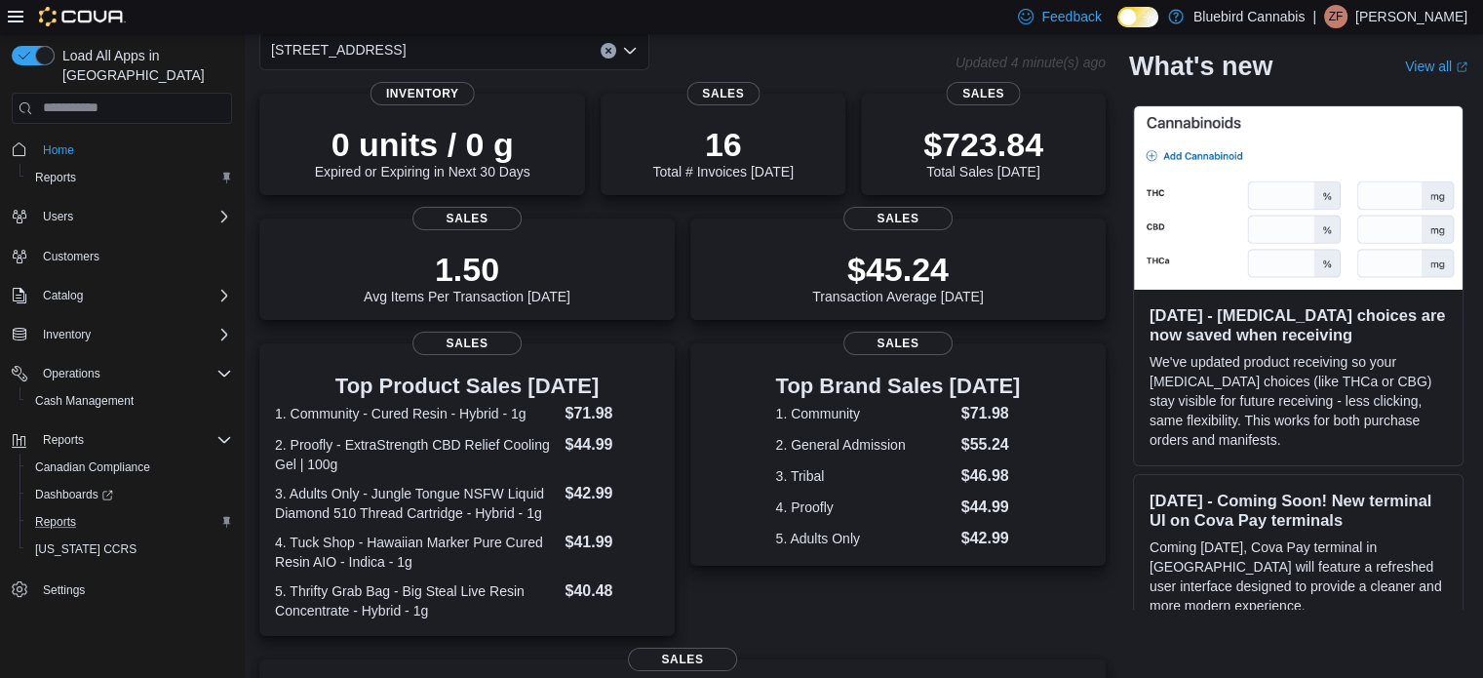
click at [488, 45] on div "[STREET_ADDRESS]" at bounding box center [454, 50] width 390 height 39
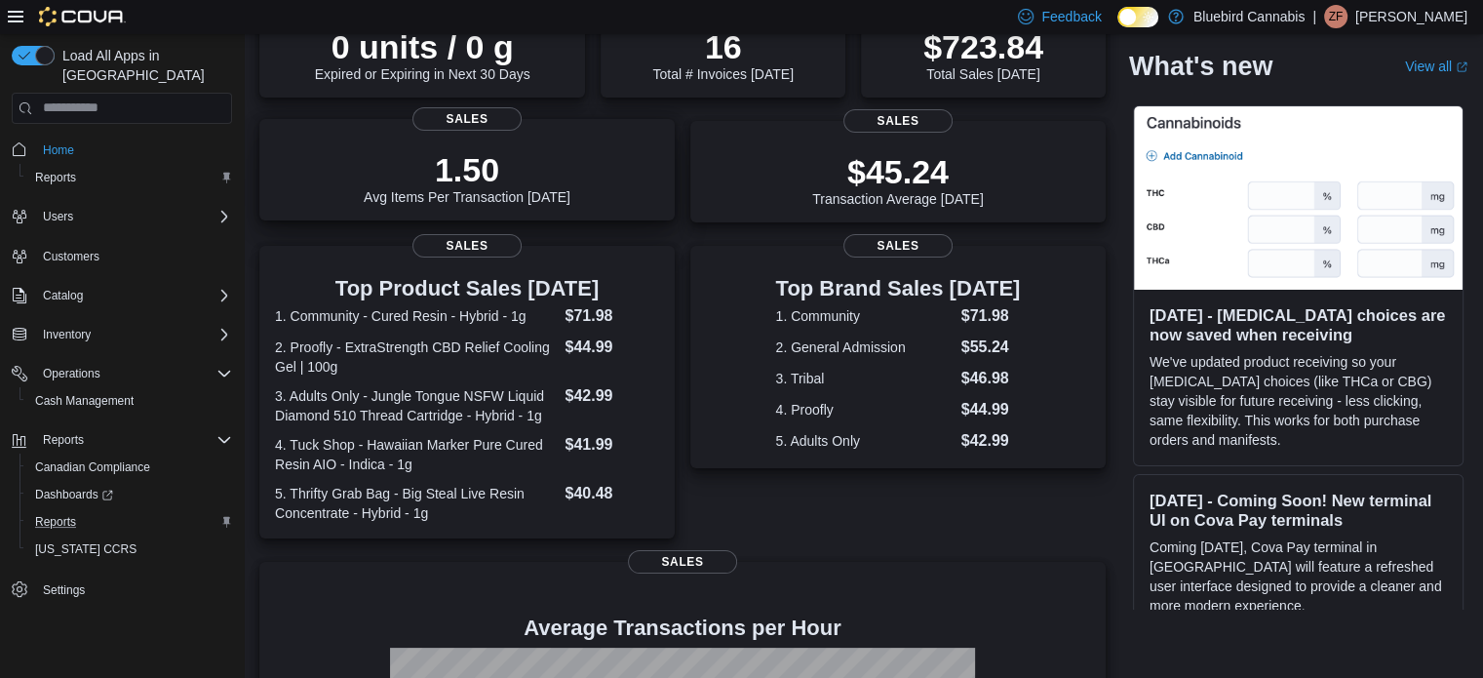
scroll to position [0, 0]
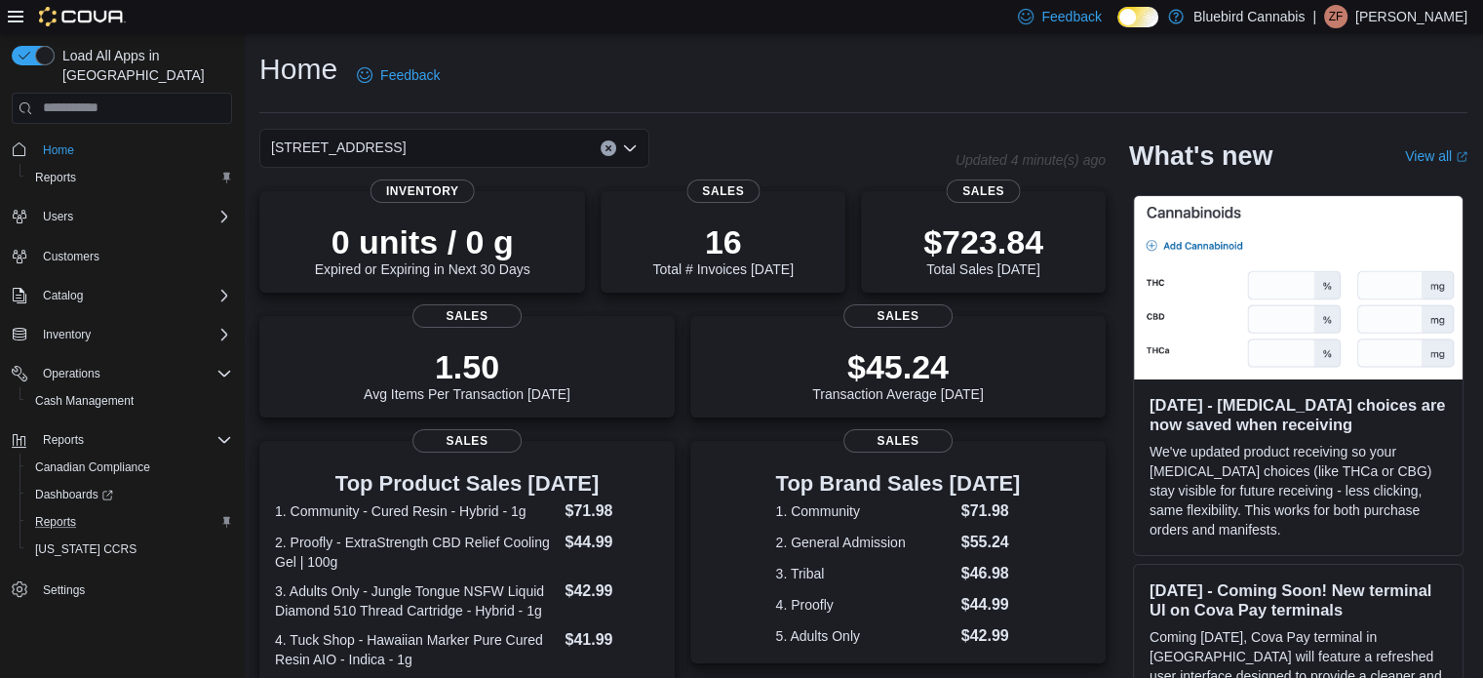
click at [362, 161] on div "[STREET_ADDRESS] Selected. [STREET_ADDRESS].. Press Backspace to delete [STREET…" at bounding box center [454, 148] width 390 height 39
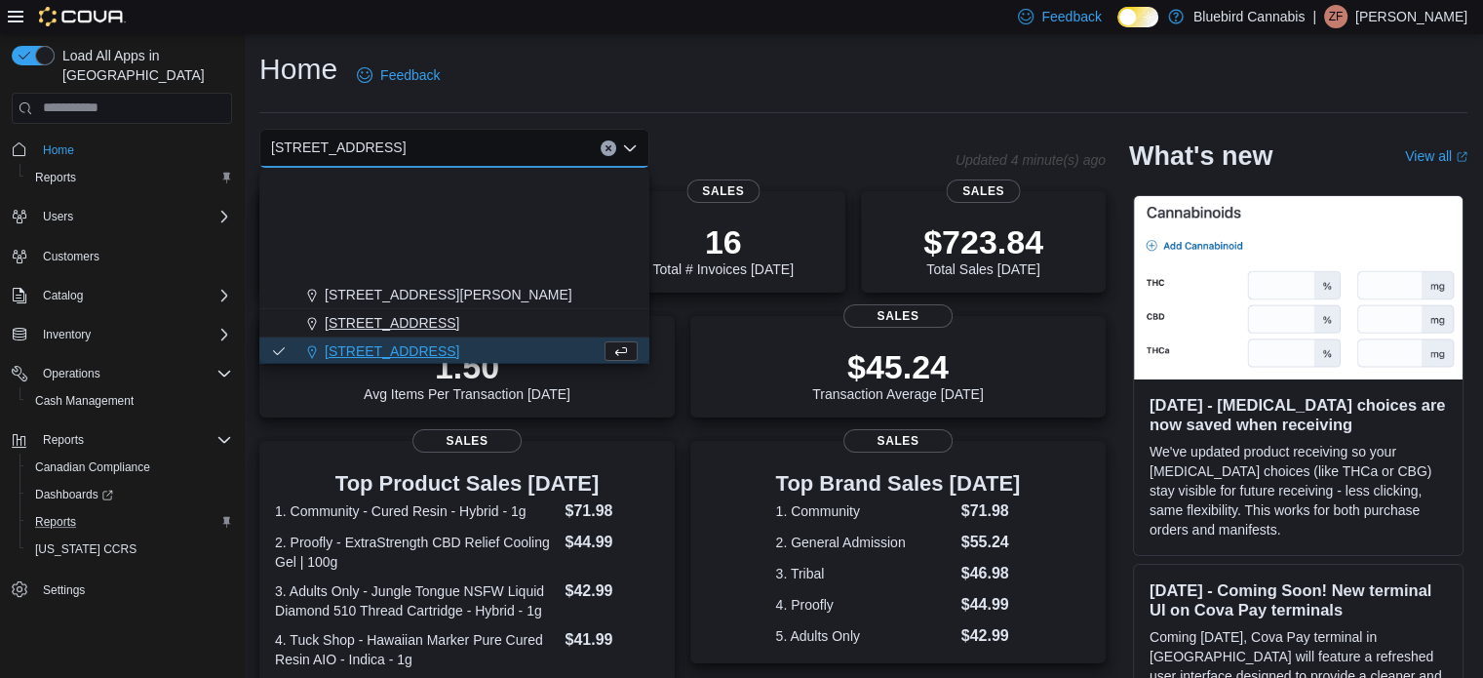
scroll to position [172, 0]
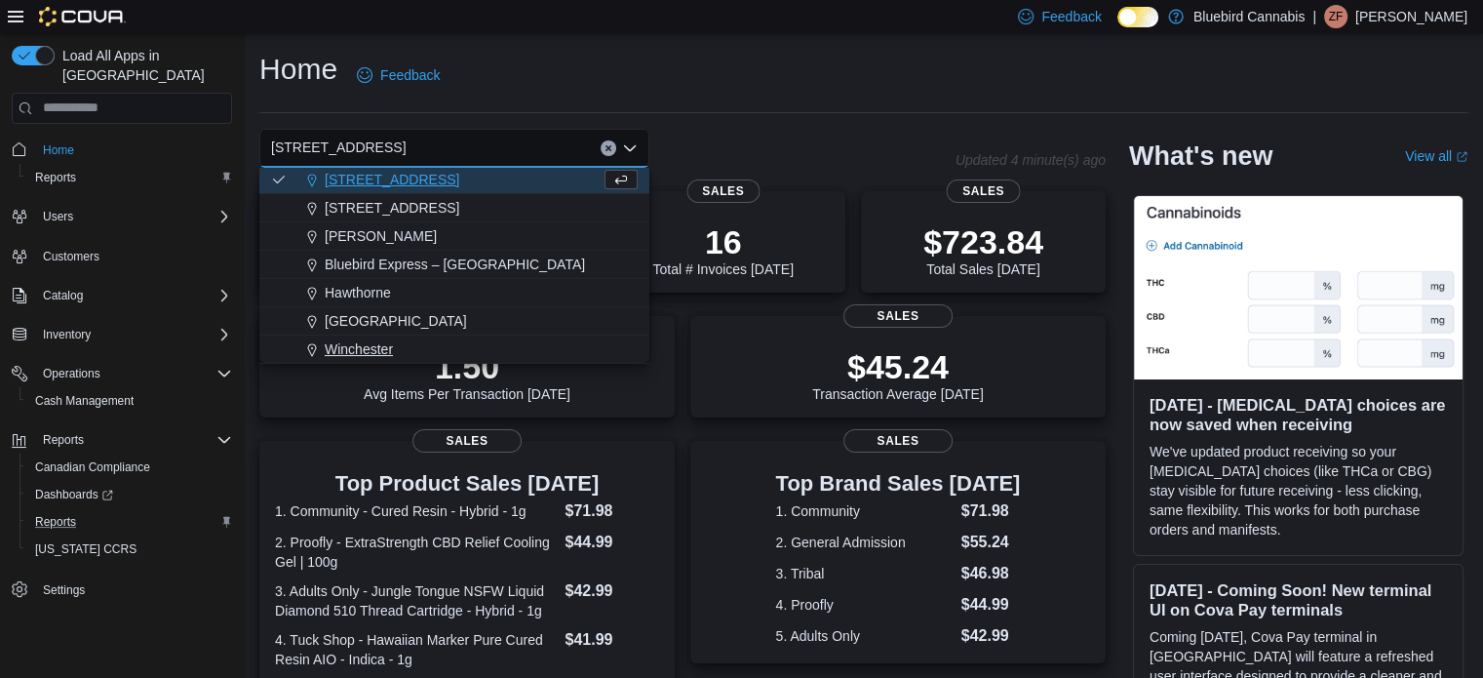
click at [350, 345] on span "Winchester" at bounding box center [359, 349] width 68 height 20
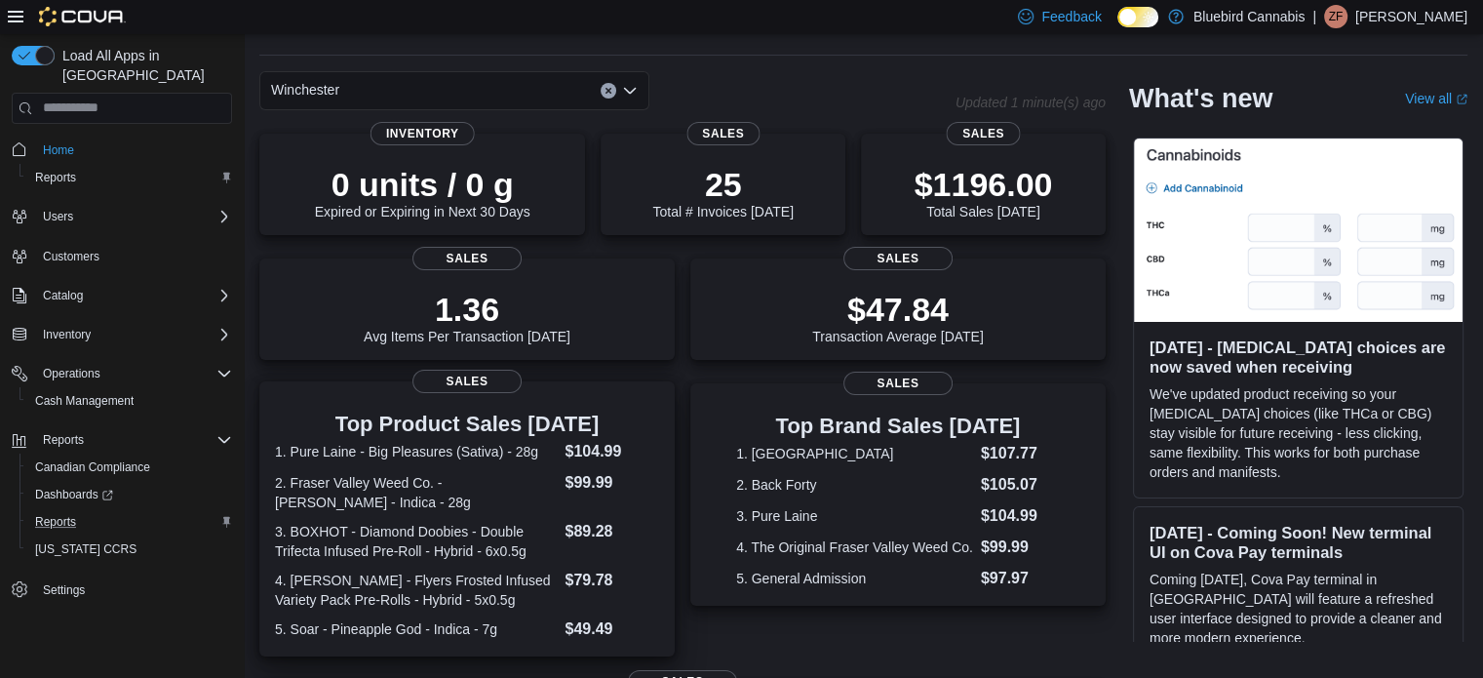
scroll to position [0, 0]
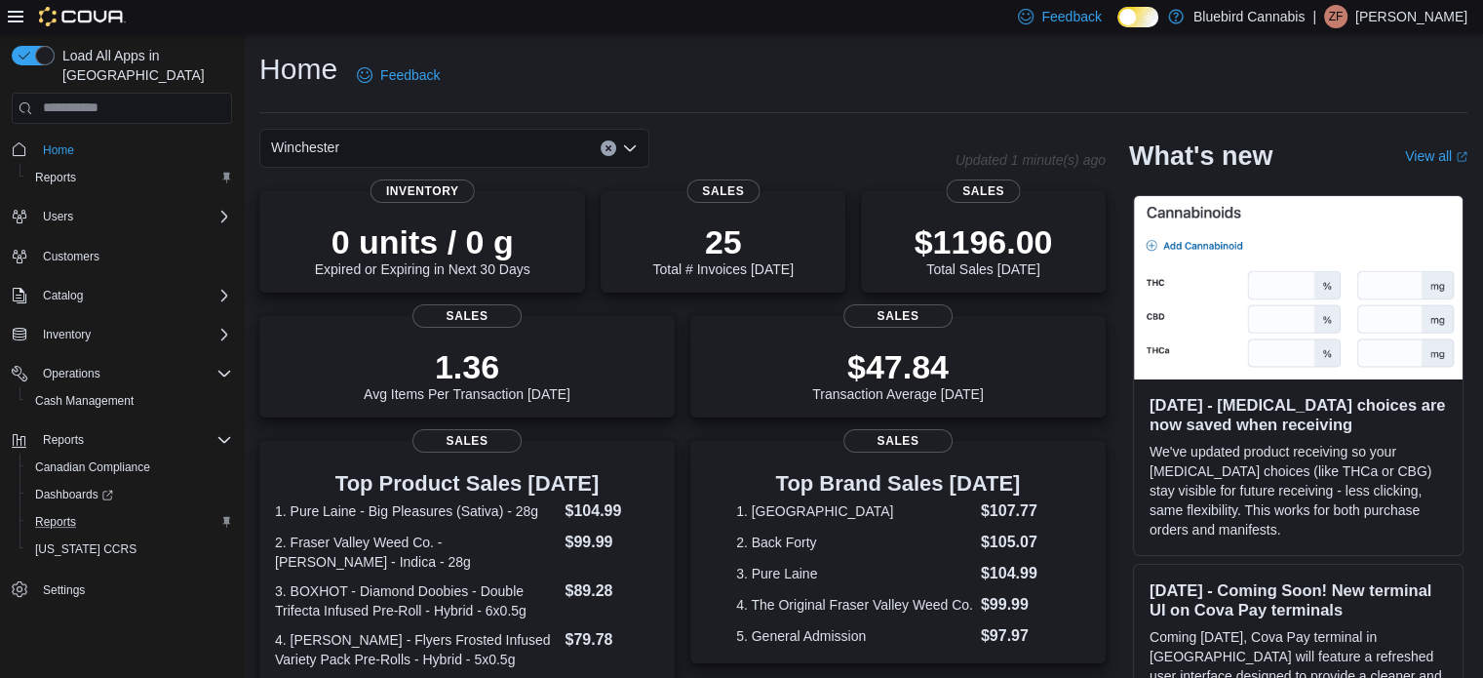
click at [397, 120] on div "Home Feedback Winchester Updated 1 minute(s) ago 0 units / 0 g Expired or Expir…" at bounding box center [863, 591] width 1239 height 1114
click at [400, 138] on div "Winchester" at bounding box center [454, 148] width 390 height 39
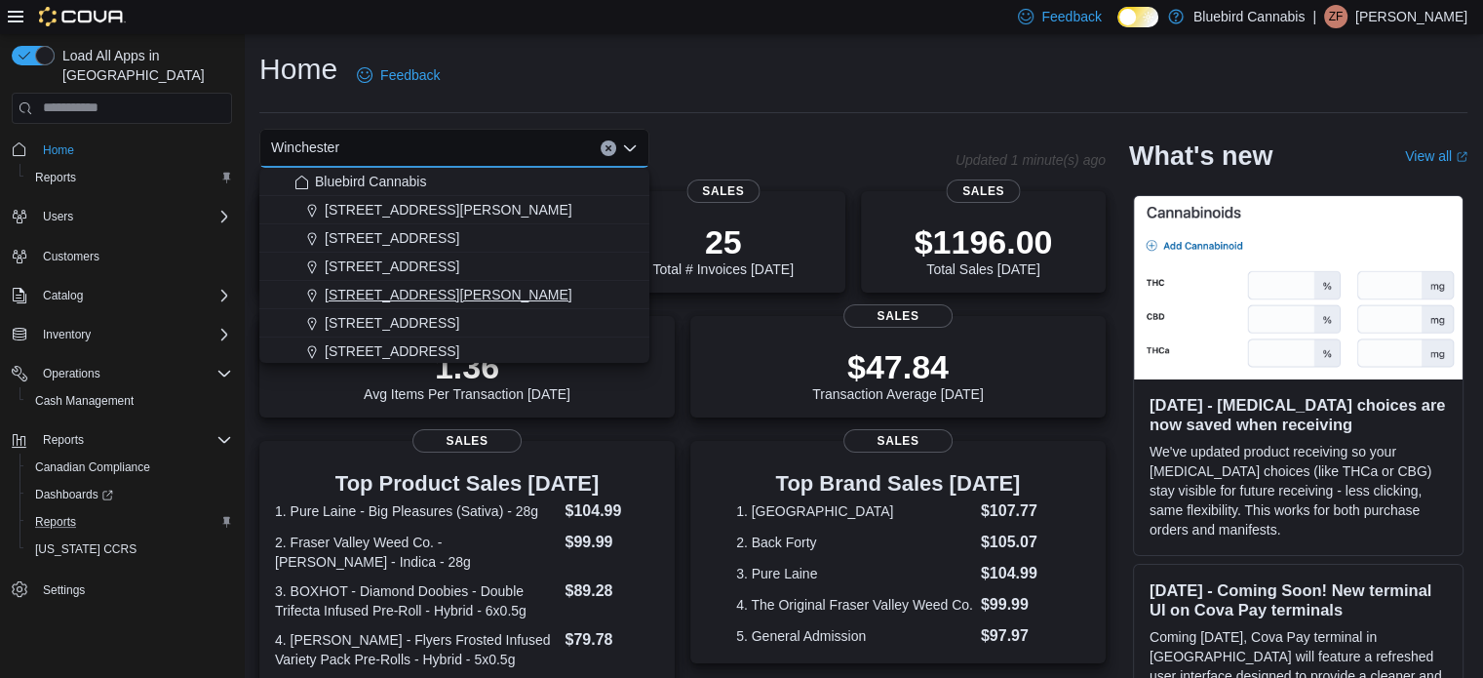
click at [398, 290] on span "[STREET_ADDRESS][PERSON_NAME]" at bounding box center [449, 295] width 248 height 20
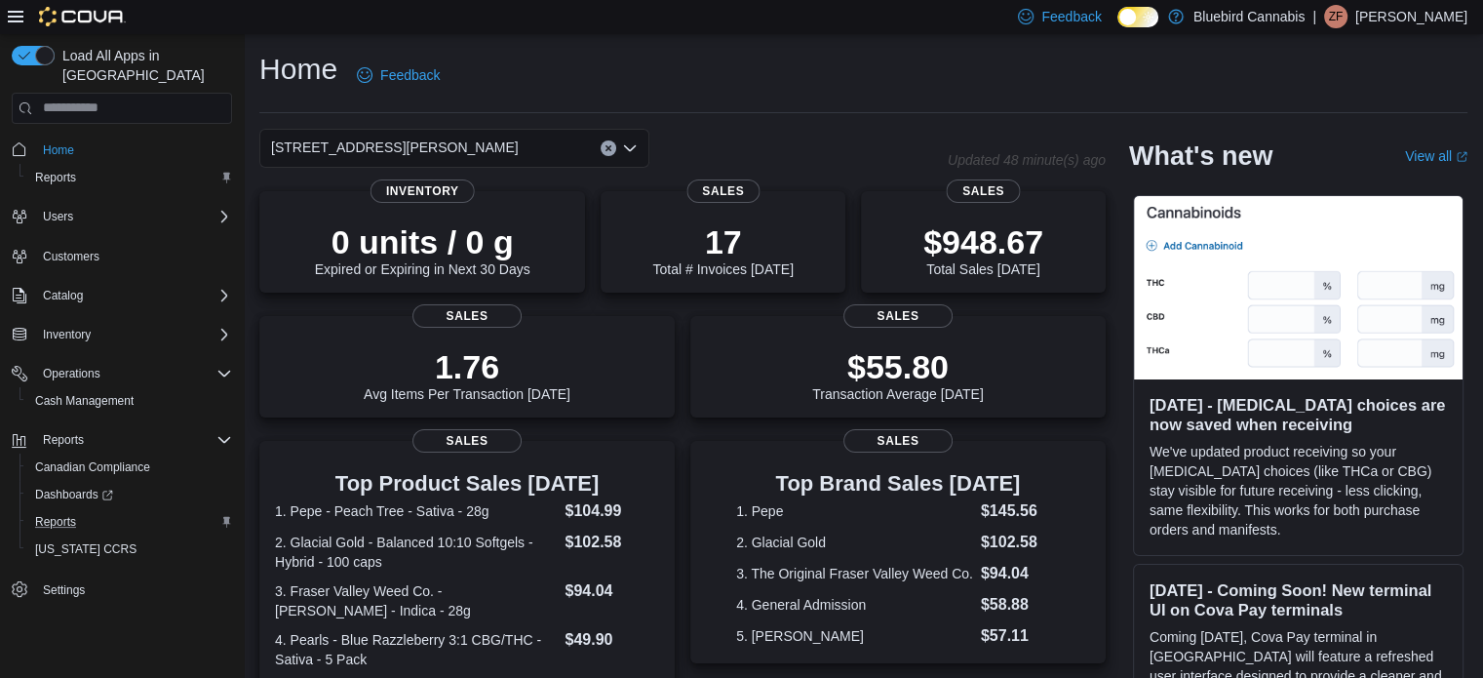
click at [530, 153] on div "[STREET_ADDRESS][PERSON_NAME], Kanata Combo box. Selected. [STREET_ADDRESS][PER…" at bounding box center [454, 148] width 390 height 39
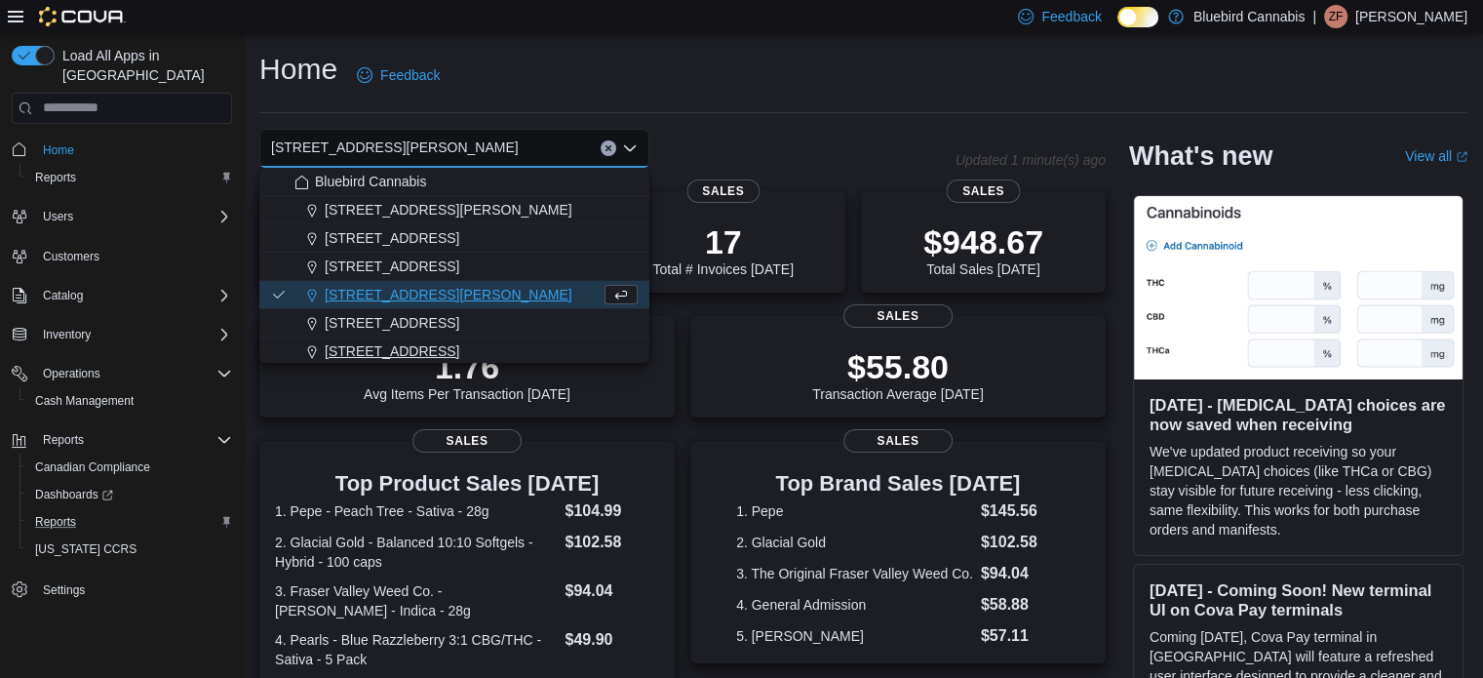
click at [437, 338] on button "[STREET_ADDRESS]" at bounding box center [454, 351] width 390 height 28
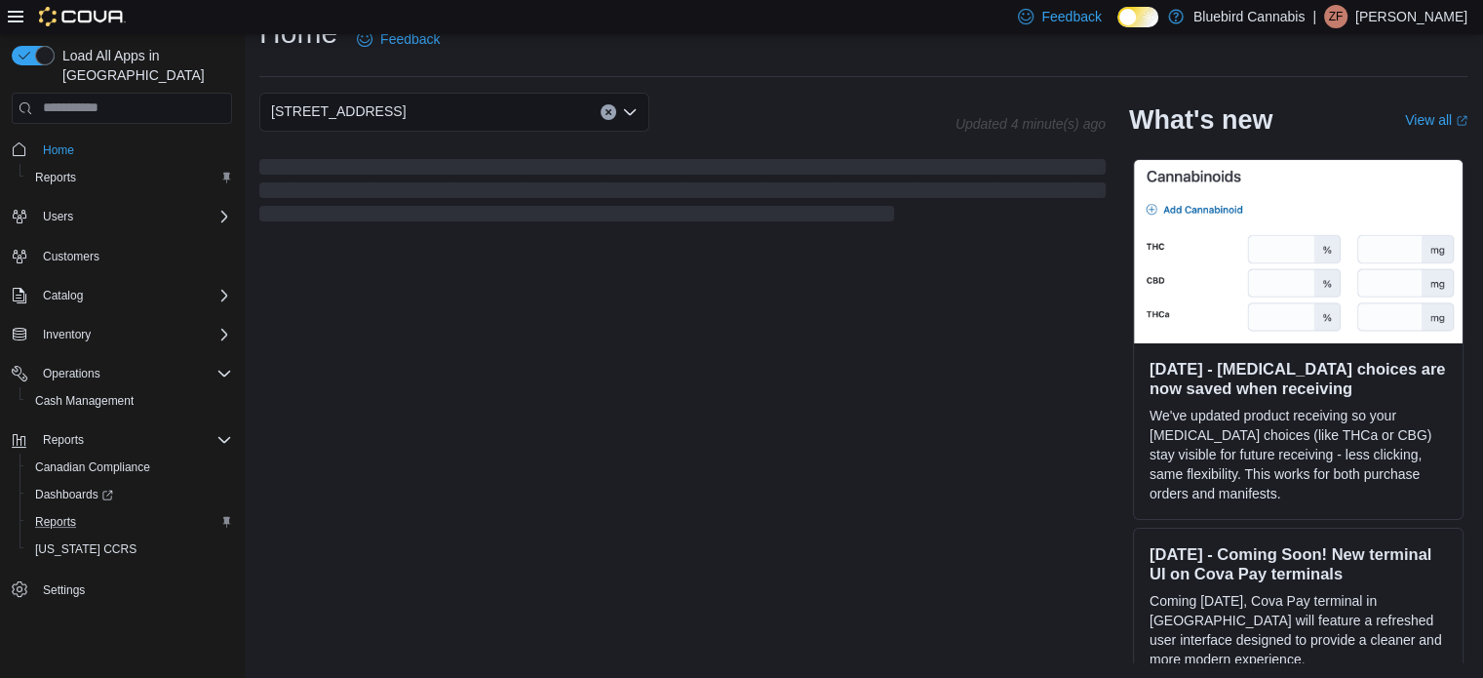
scroll to position [102, 0]
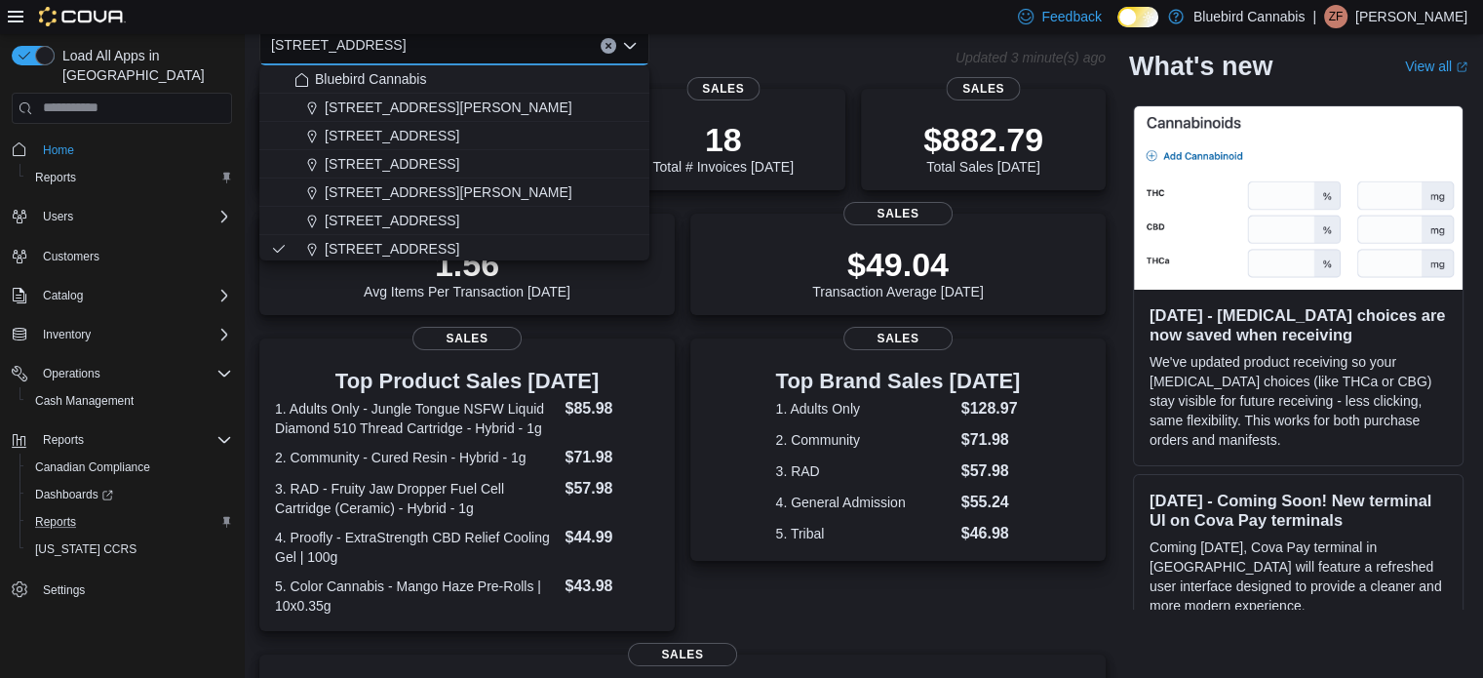
click at [744, 34] on div "[STREET_ADDRESS] Selected. [STREET_ADDRESS].. Press Backspace to delete [STREET…" at bounding box center [607, 45] width 696 height 39
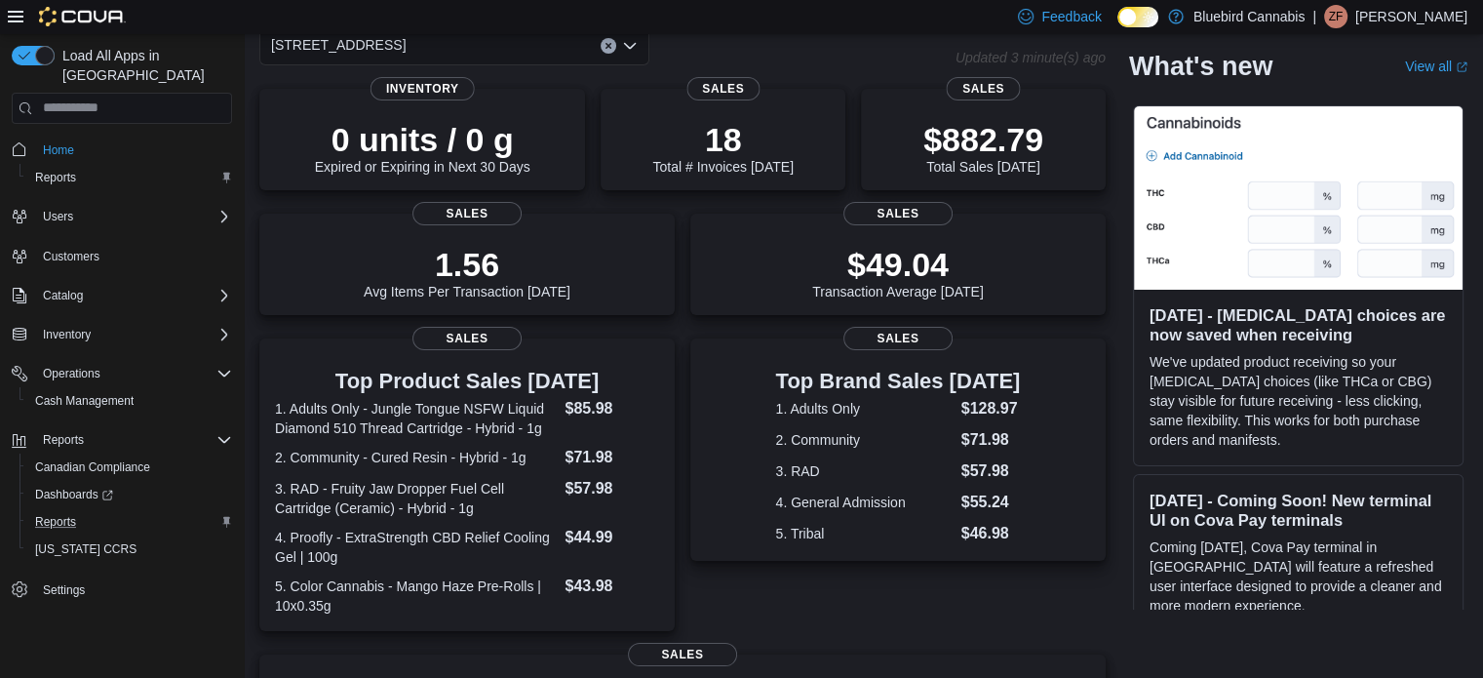
click at [456, 43] on div "[STREET_ADDRESS]" at bounding box center [454, 45] width 390 height 39
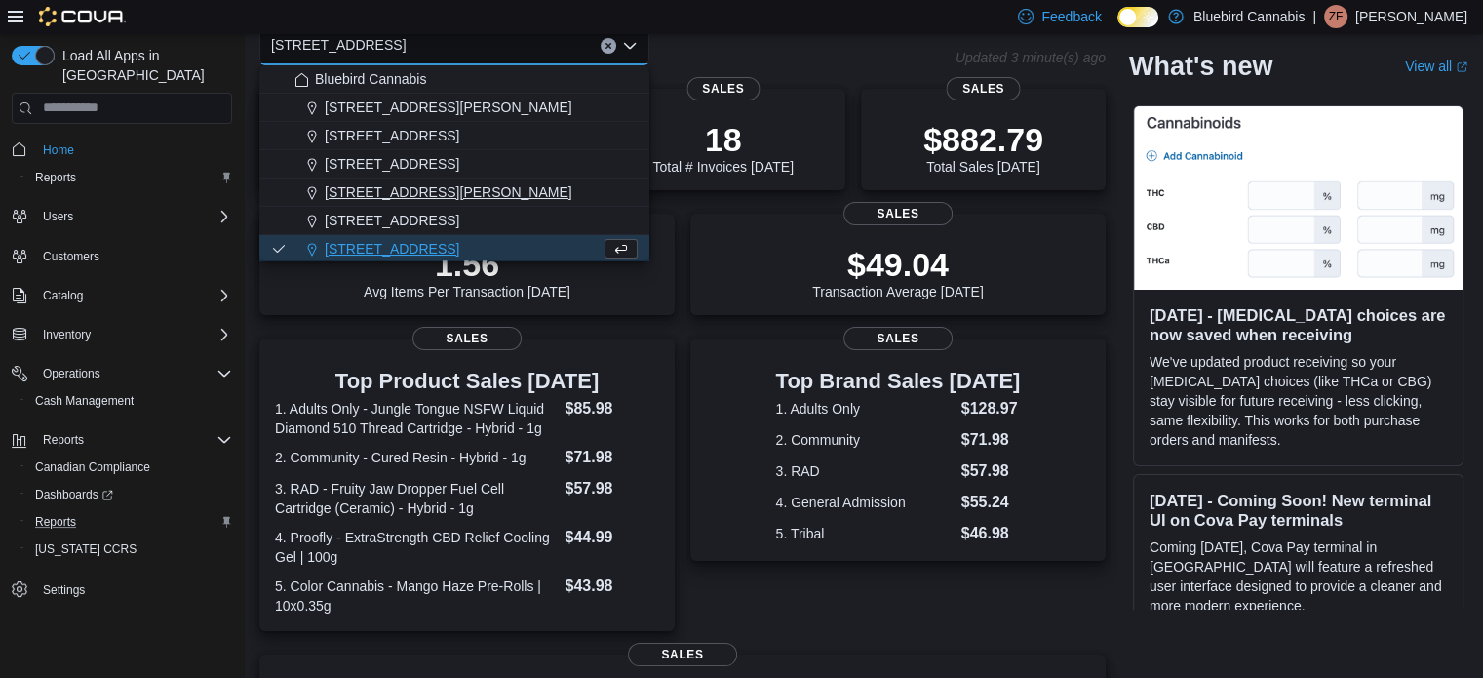
click at [448, 183] on span "[STREET_ADDRESS][PERSON_NAME]" at bounding box center [449, 192] width 248 height 20
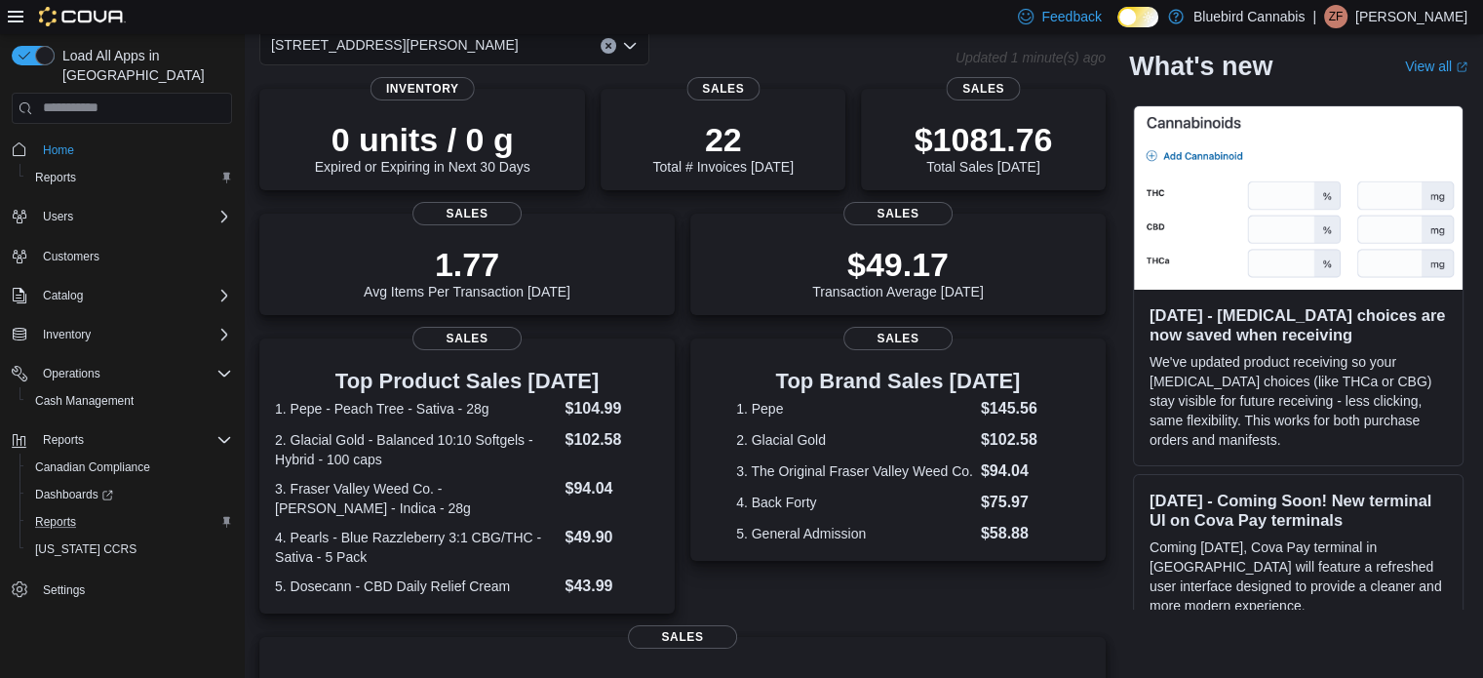
click at [414, 45] on span "[STREET_ADDRESS][PERSON_NAME]" at bounding box center [395, 44] width 248 height 23
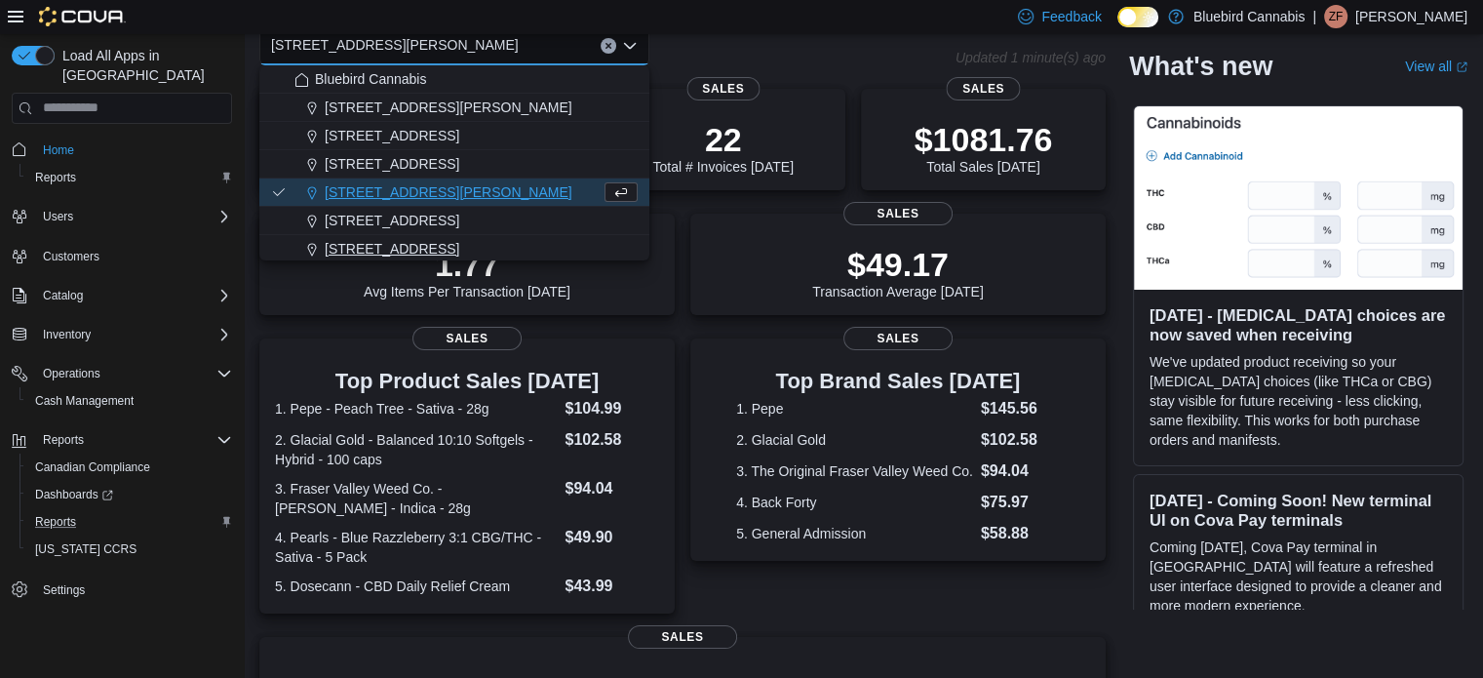
click at [459, 246] on span "[STREET_ADDRESS]" at bounding box center [392, 249] width 135 height 20
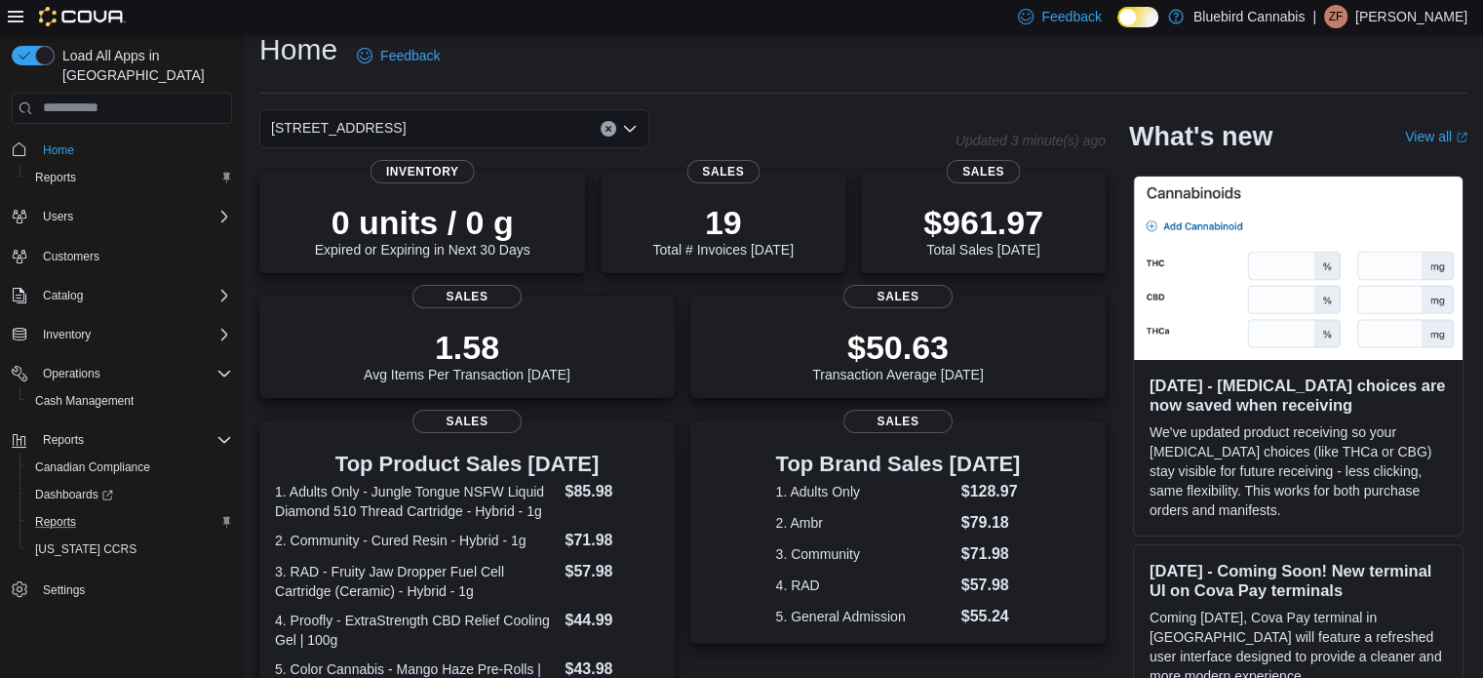
scroll to position [0, 0]
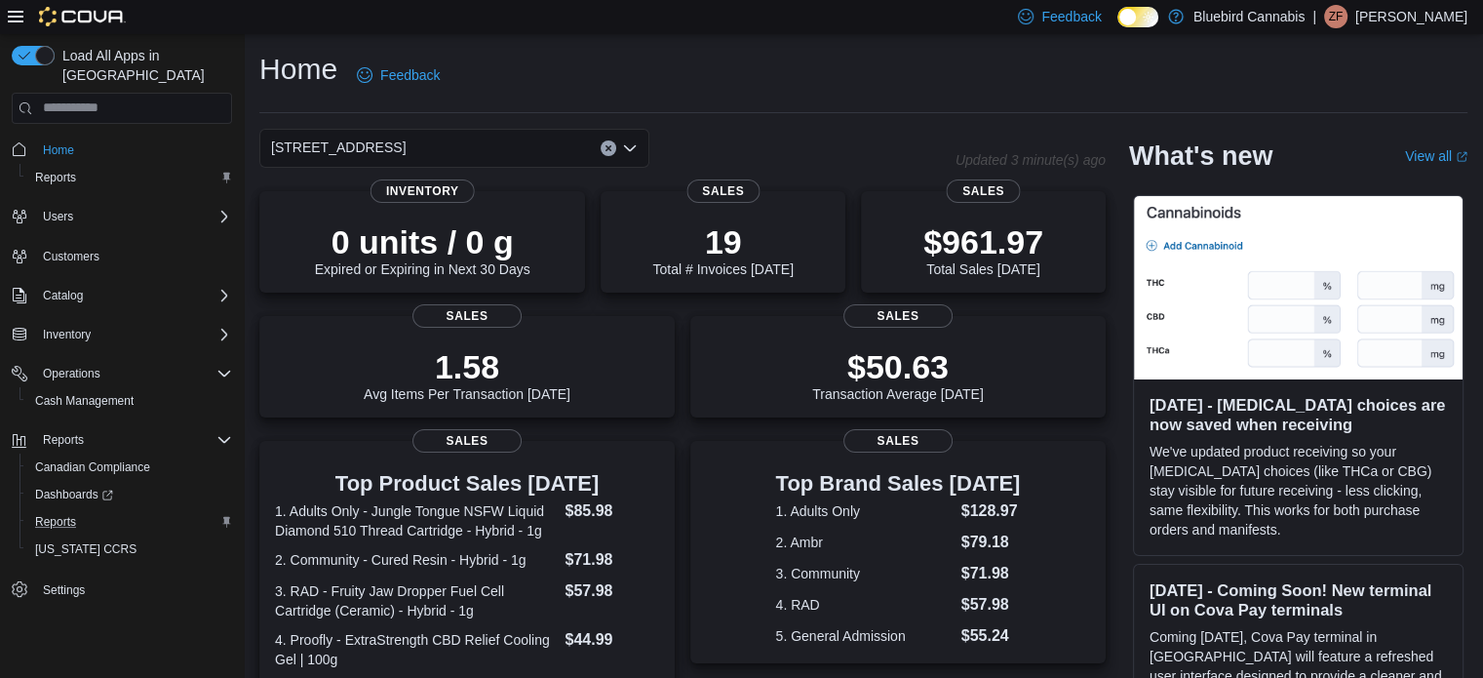
click at [381, 151] on span "[STREET_ADDRESS]" at bounding box center [338, 147] width 135 height 23
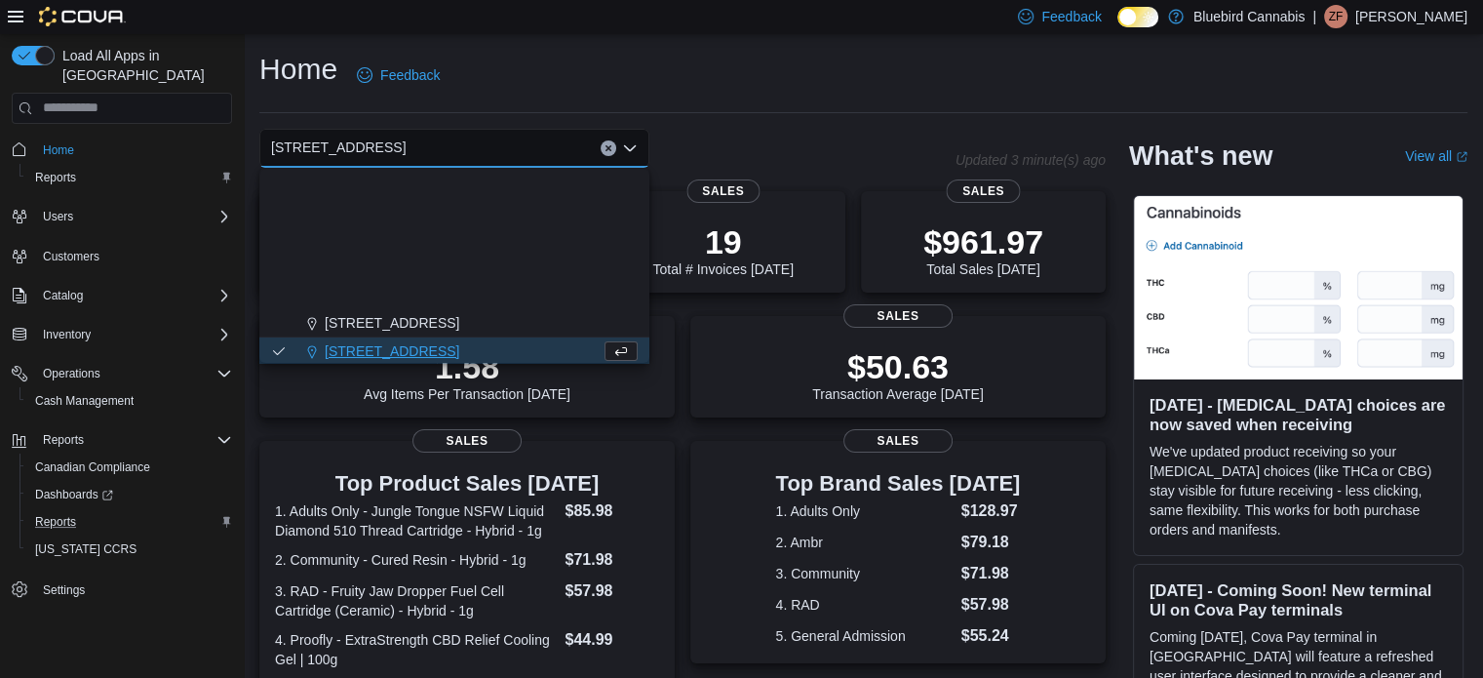
scroll to position [172, 0]
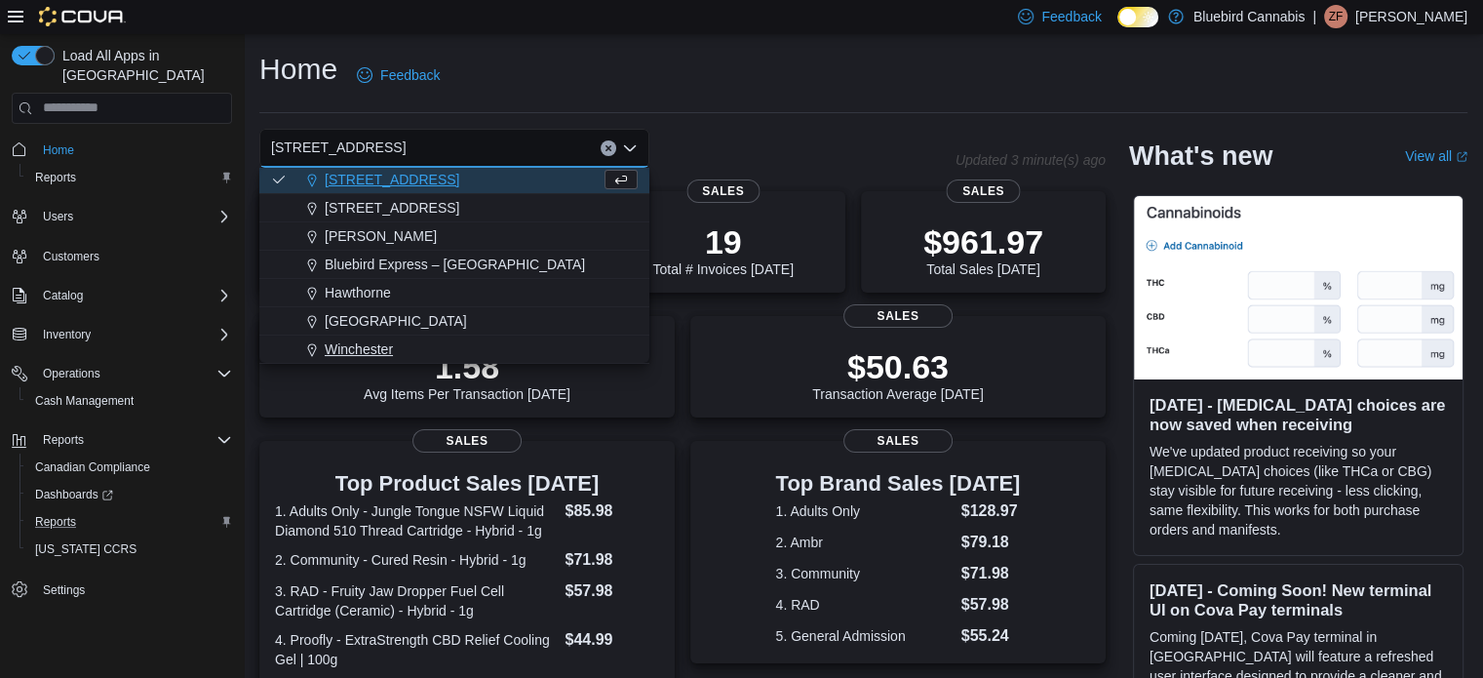
click at [355, 344] on span "Winchester" at bounding box center [359, 349] width 68 height 20
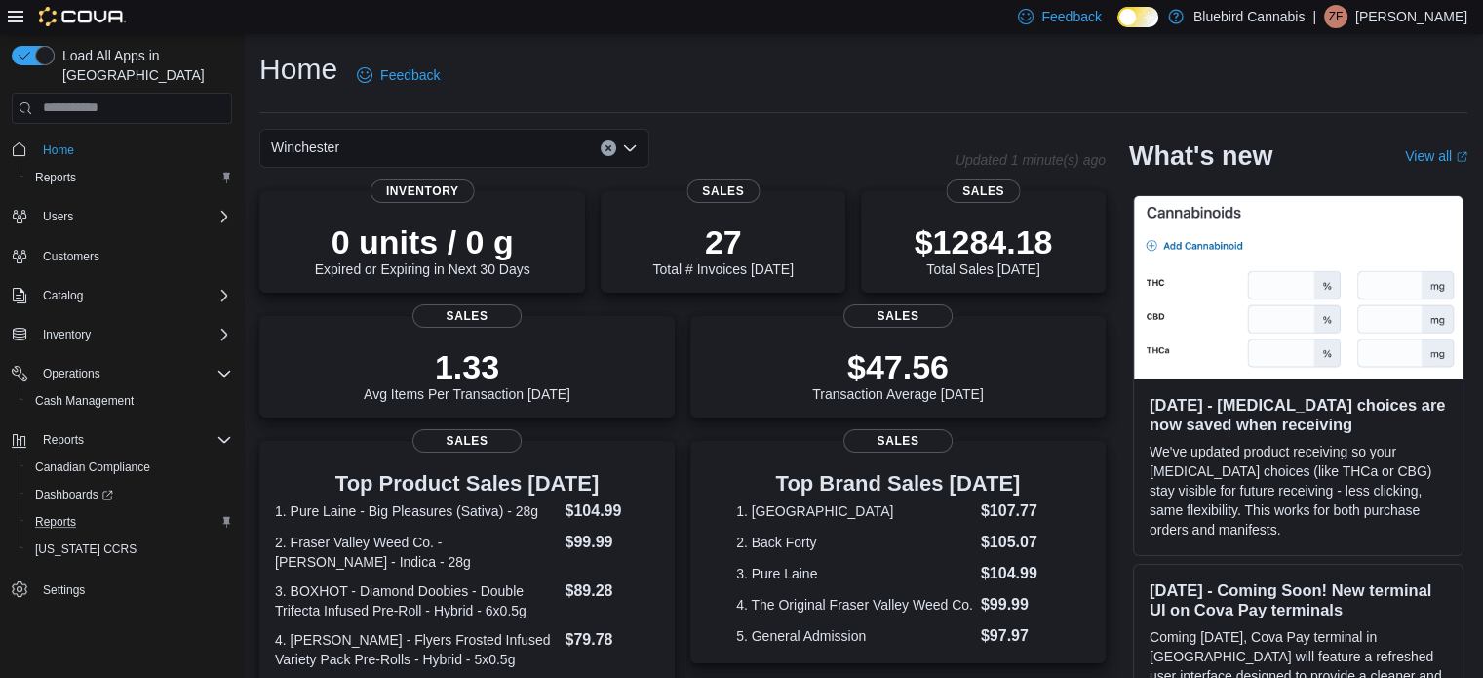
click at [387, 147] on div "Winchester Combo box. Selected. [GEOGRAPHIC_DATA]. Press Backspace to delete [G…" at bounding box center [454, 148] width 390 height 39
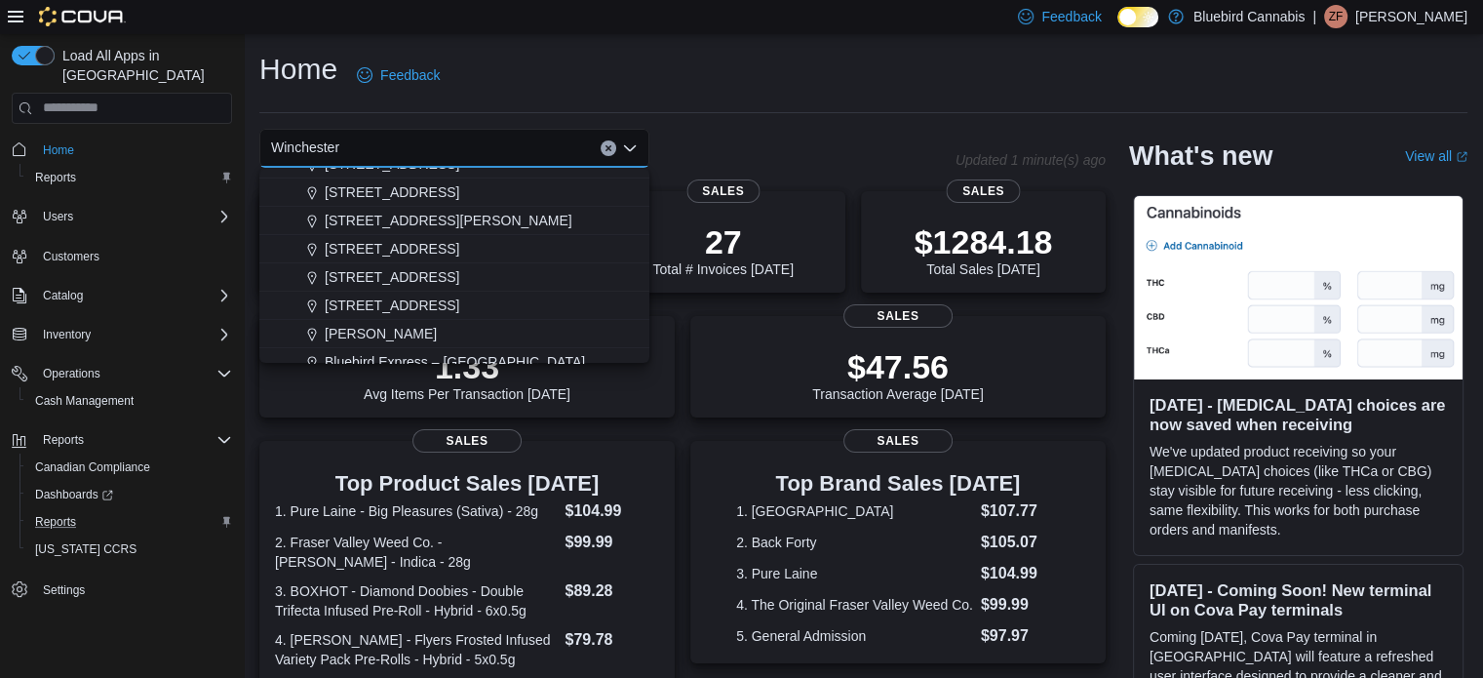
scroll to position [74, 0]
click at [386, 284] on span "[STREET_ADDRESS]" at bounding box center [392, 277] width 135 height 20
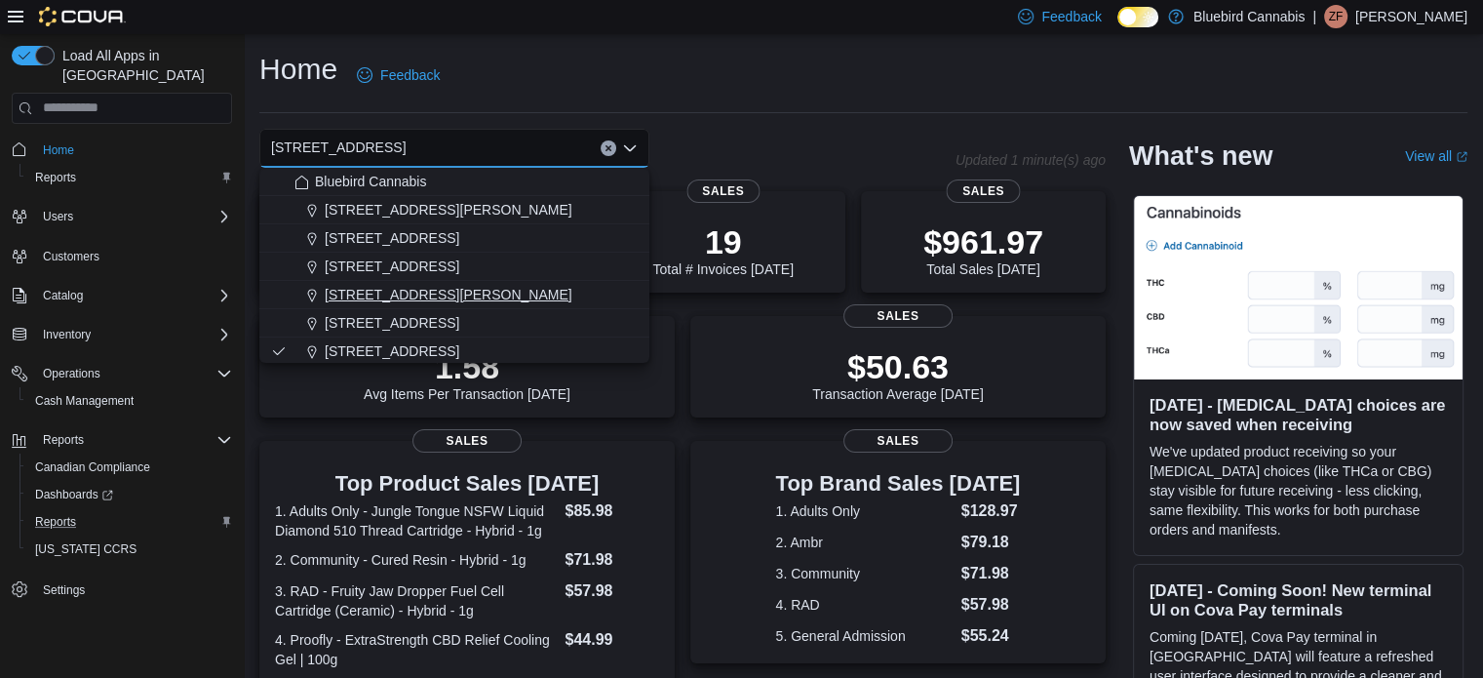
scroll to position [172, 0]
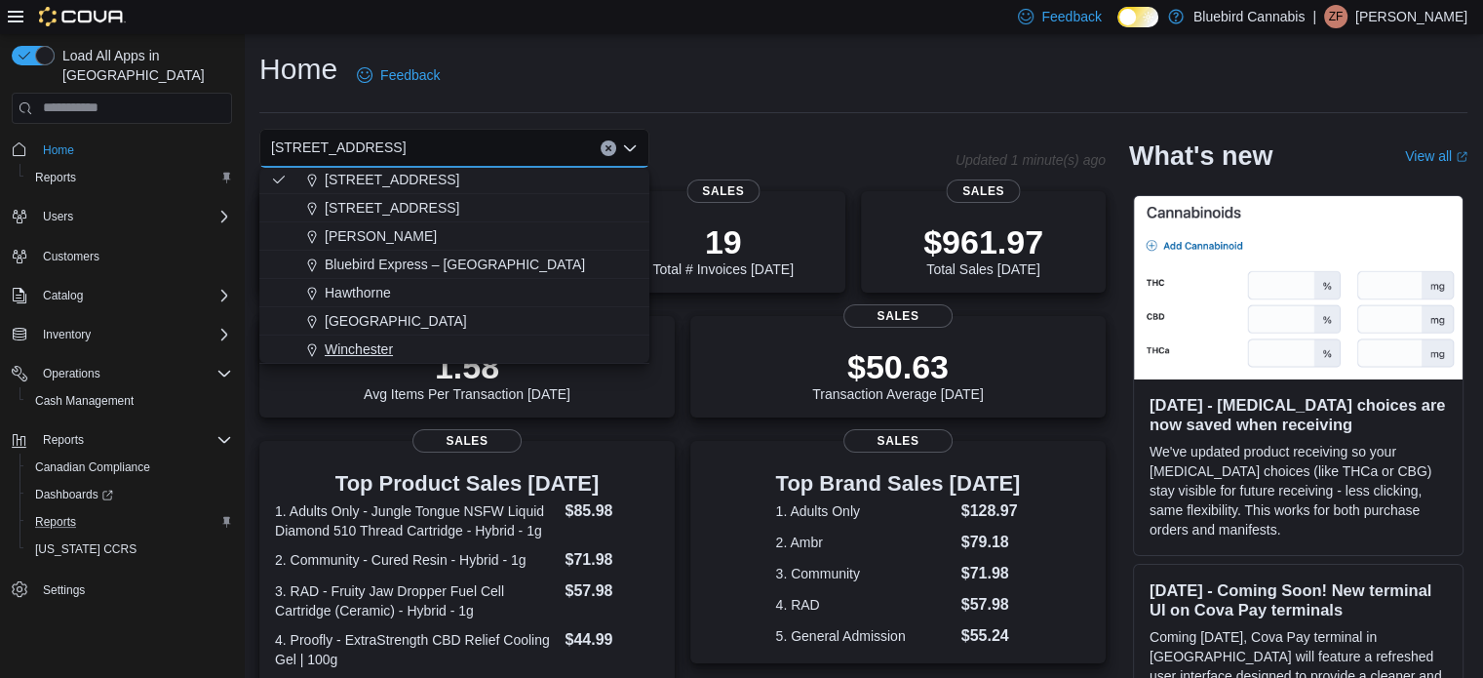
click at [371, 339] on span "Winchester" at bounding box center [359, 349] width 68 height 20
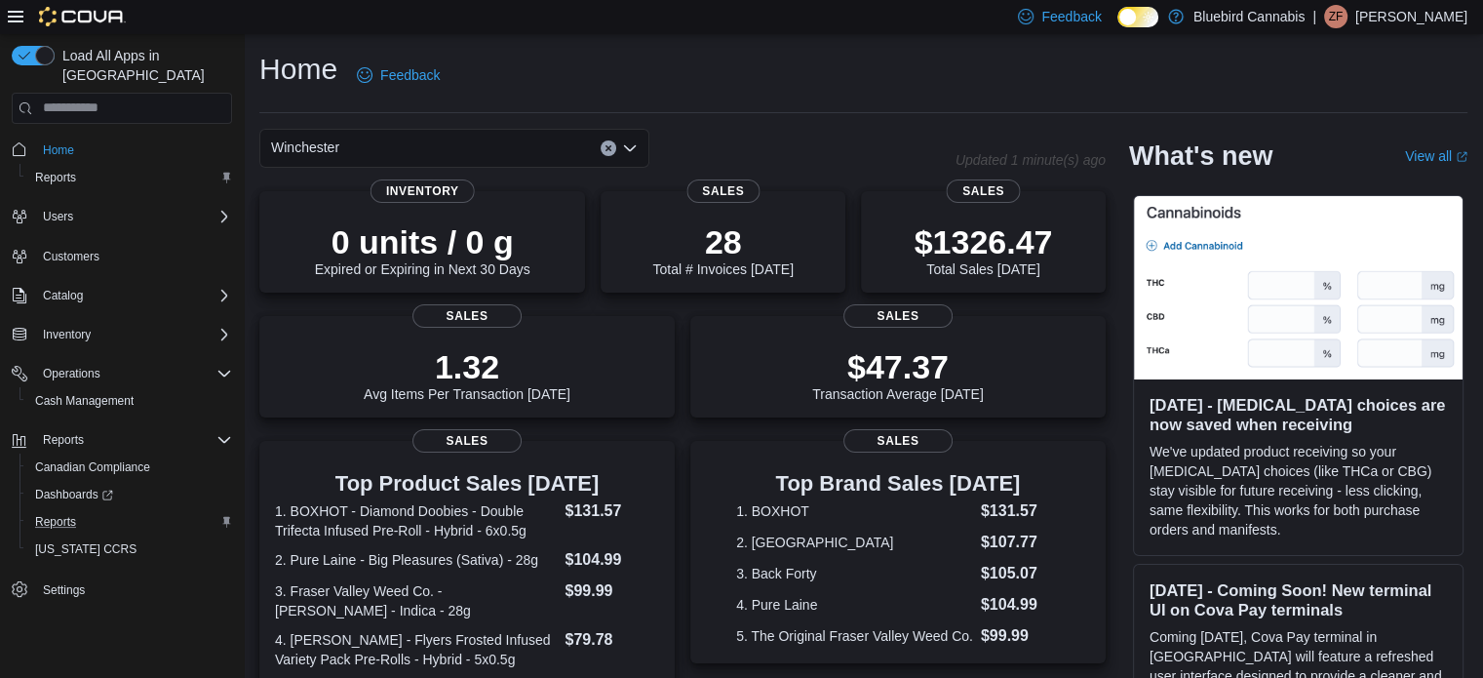
click at [494, 142] on div "Winchester Combo box. Selected. [GEOGRAPHIC_DATA]. Press Backspace to delete [G…" at bounding box center [454, 148] width 390 height 39
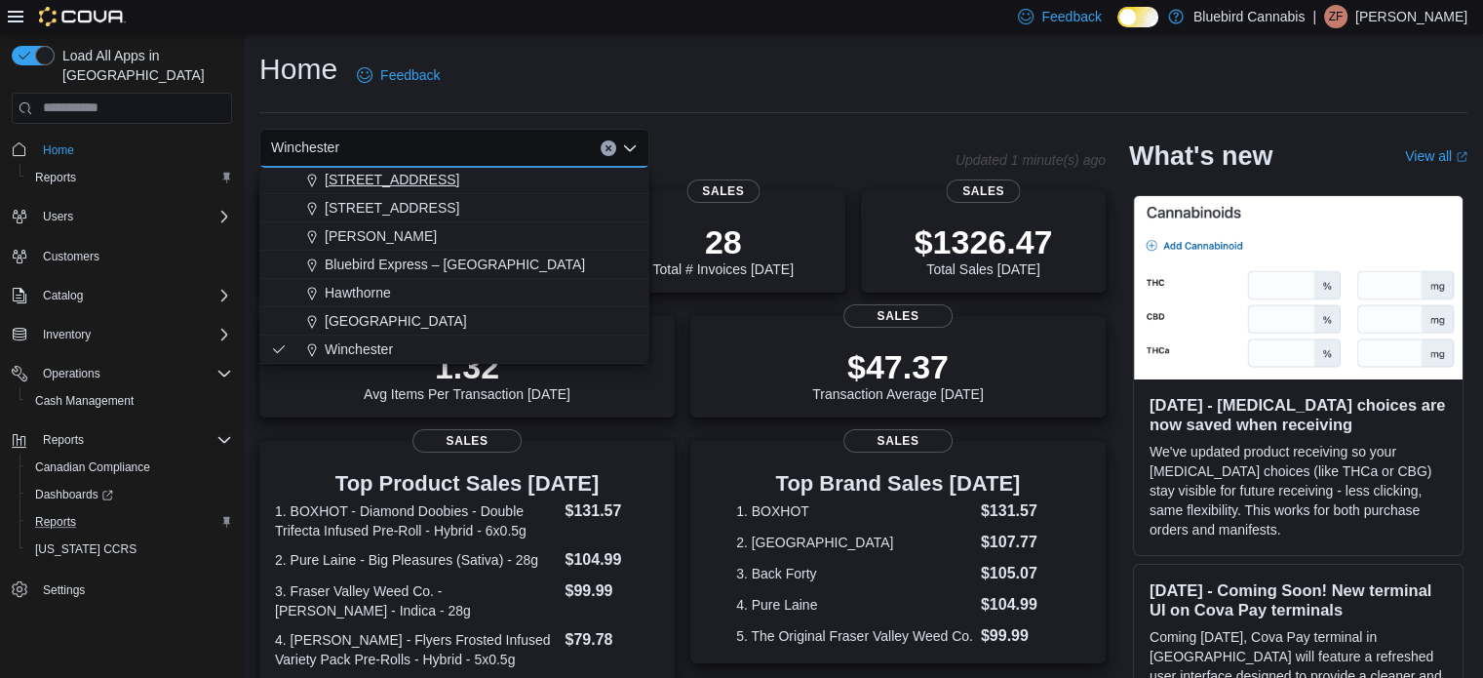
click at [388, 182] on span "[STREET_ADDRESS]" at bounding box center [392, 180] width 135 height 20
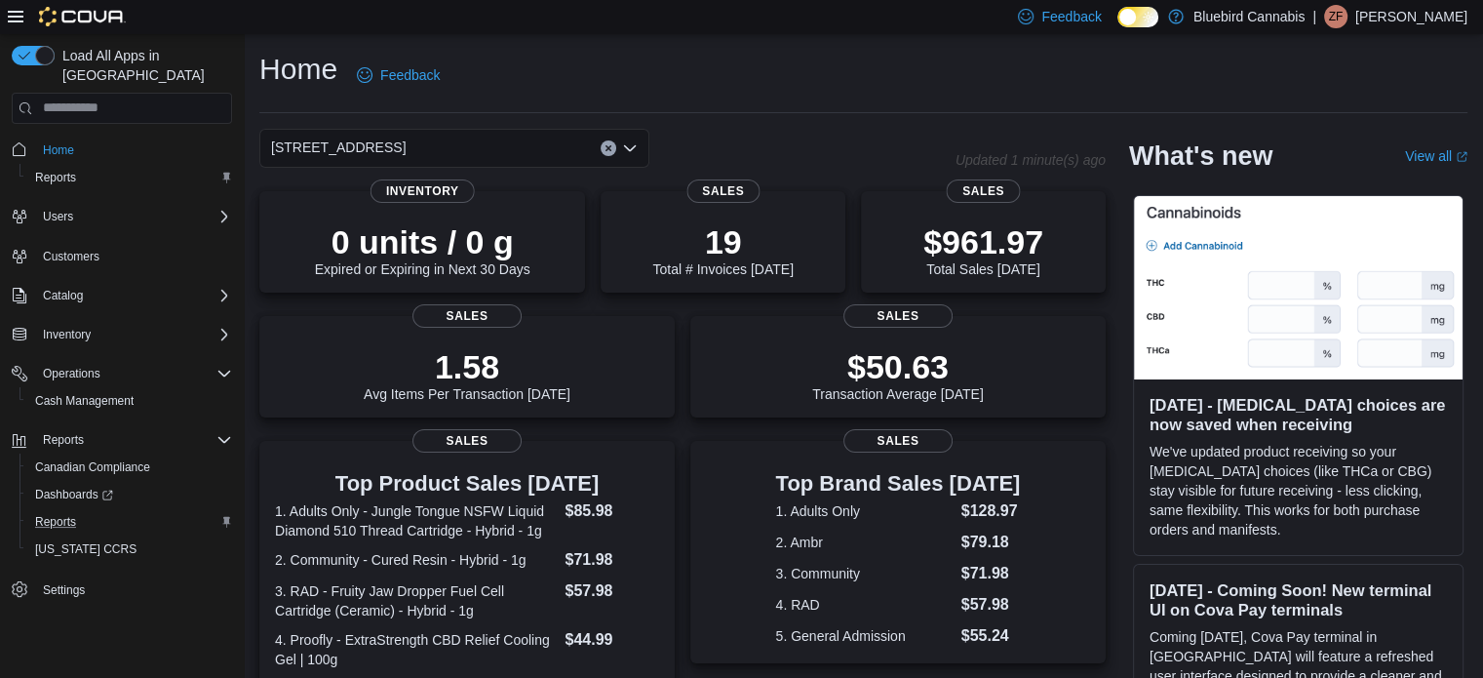
click at [387, 155] on span "[STREET_ADDRESS]" at bounding box center [338, 147] width 135 height 23
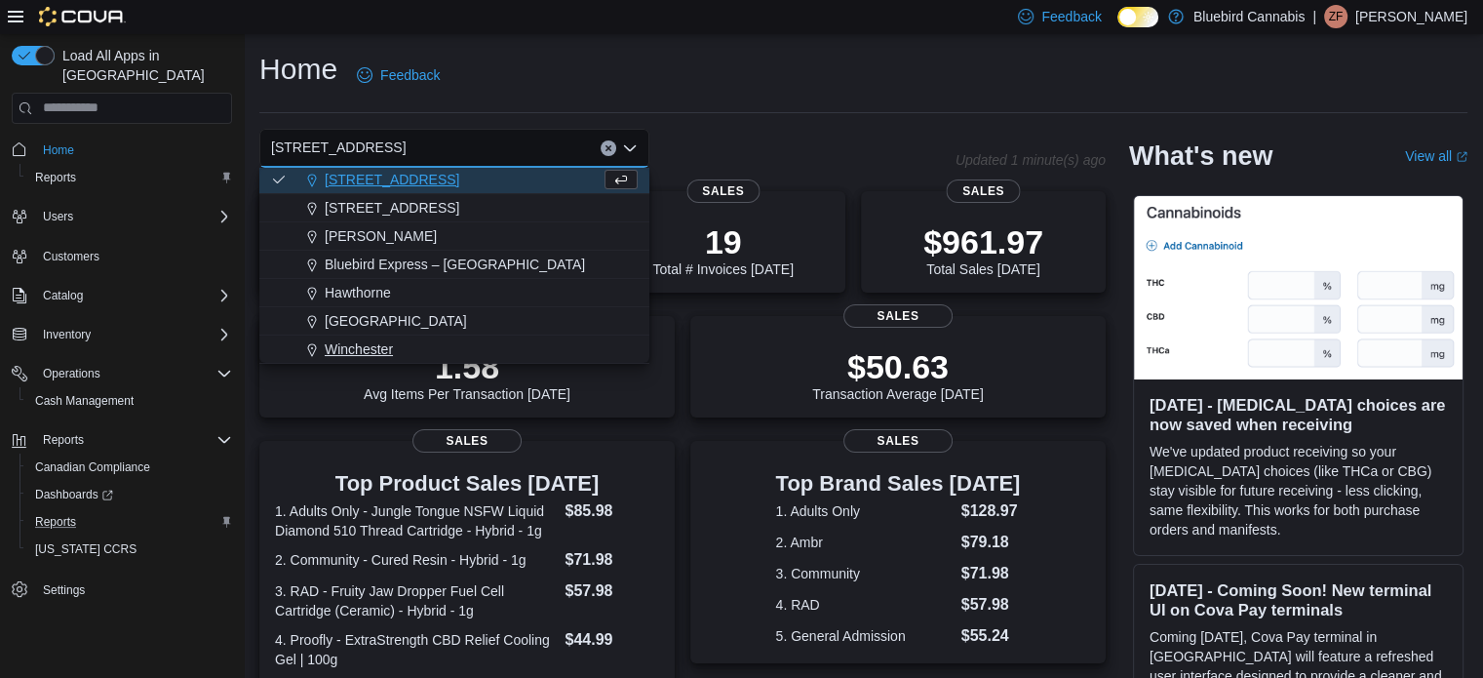
click at [388, 341] on span "Winchester" at bounding box center [359, 349] width 68 height 20
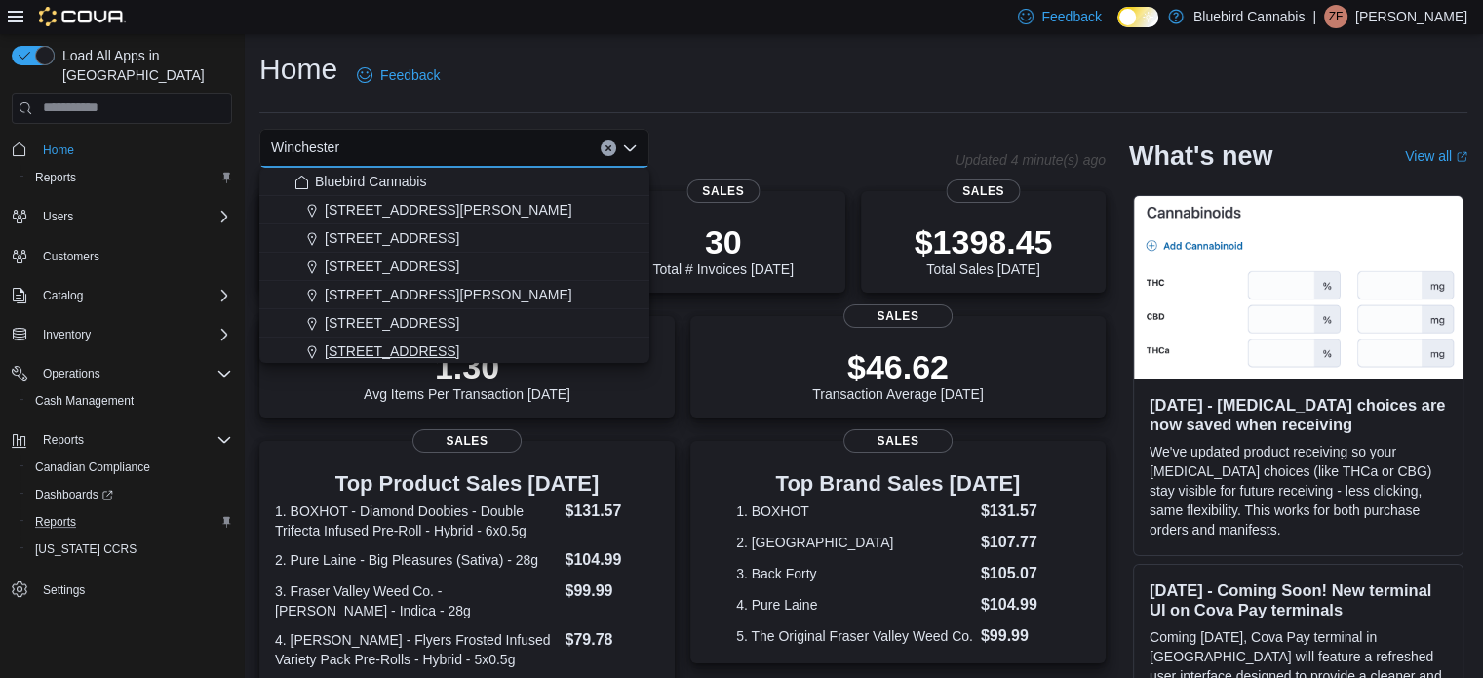
click at [413, 343] on span "[STREET_ADDRESS]" at bounding box center [392, 351] width 135 height 20
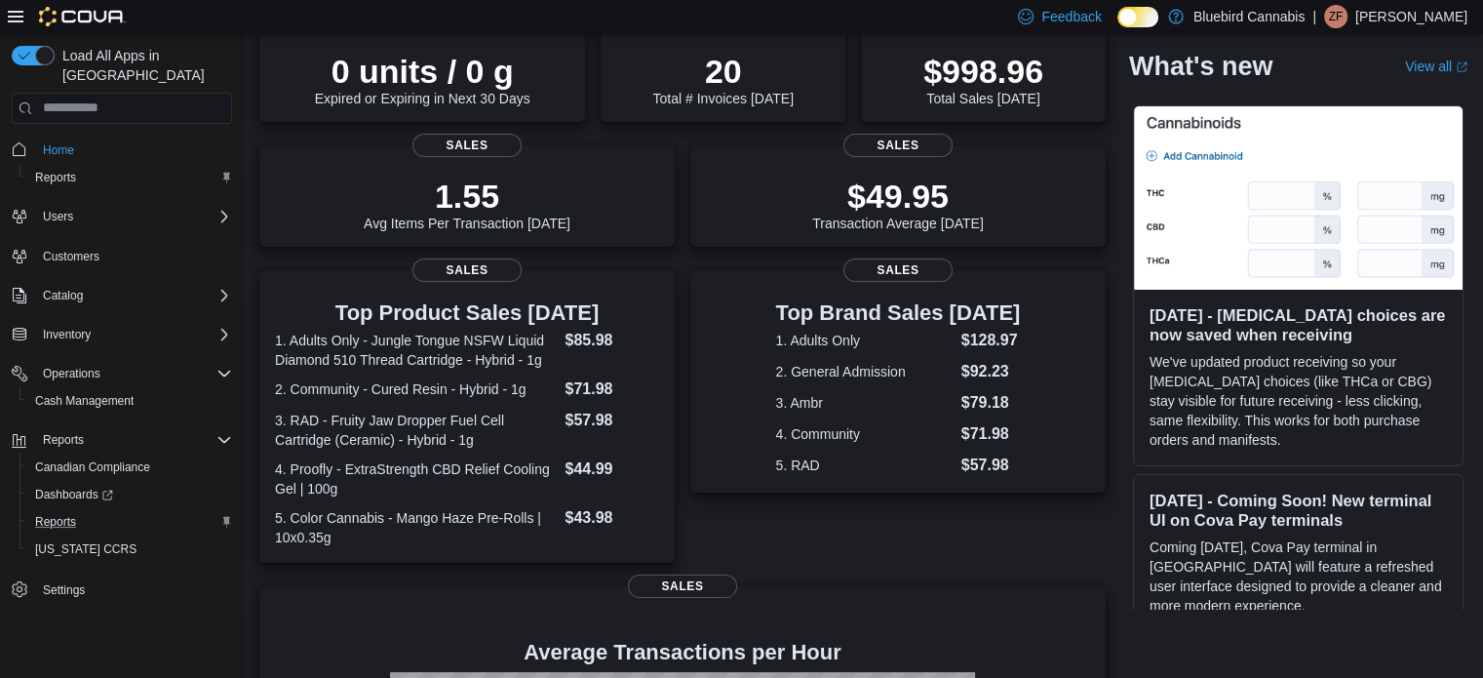
scroll to position [195, 0]
